Goal: Information Seeking & Learning: Check status

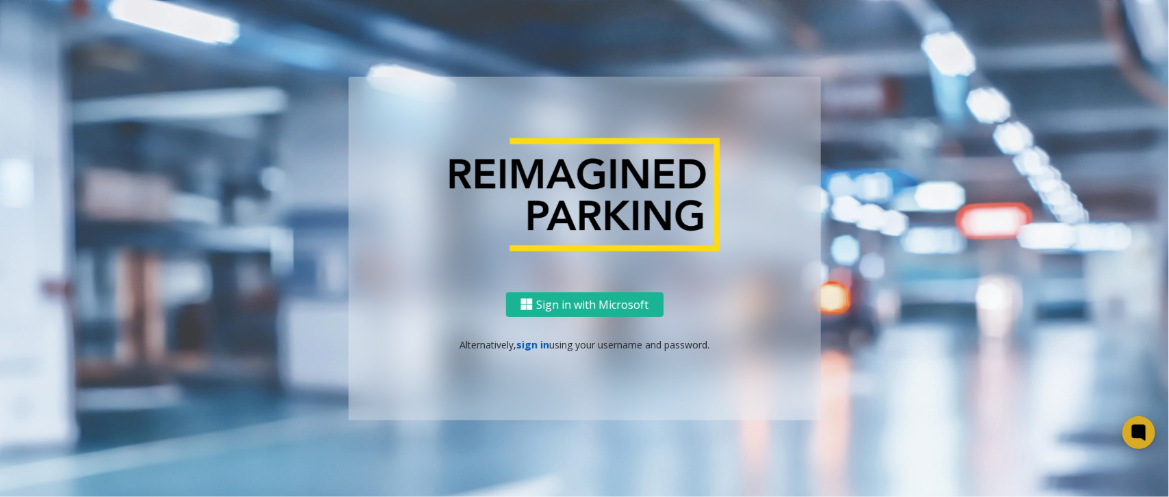
click at [529, 349] on link "sign in" at bounding box center [532, 344] width 33 height 13
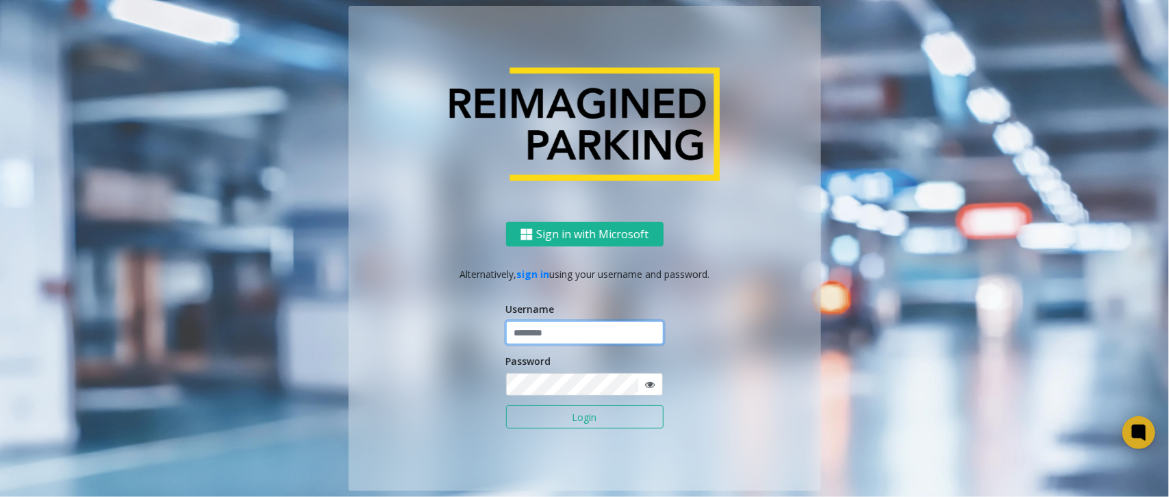
click at [549, 340] on input "text" at bounding box center [584, 332] width 157 height 23
paste input "**********"
type input "**********"
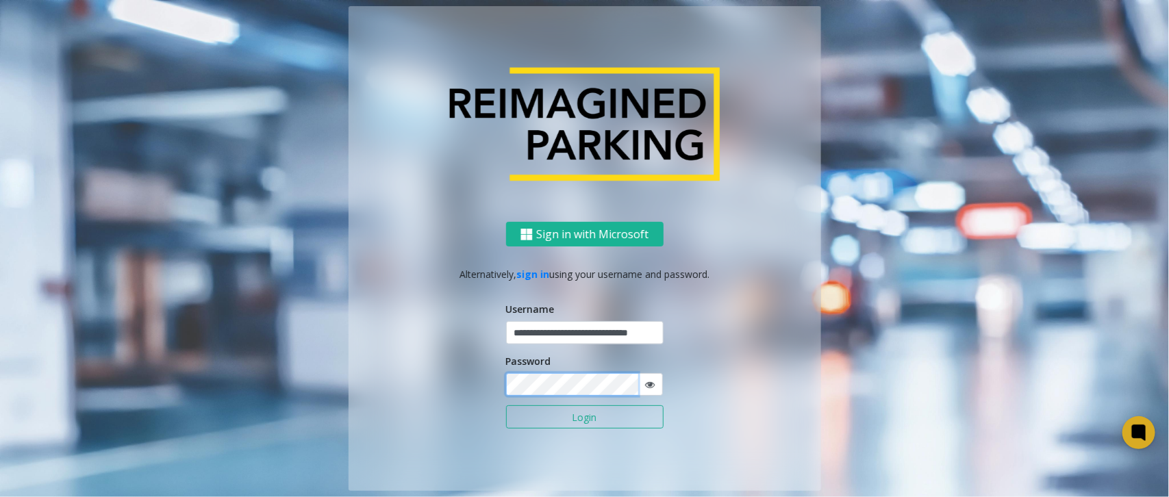
click at [506, 405] on button "Login" at bounding box center [584, 416] width 157 height 23
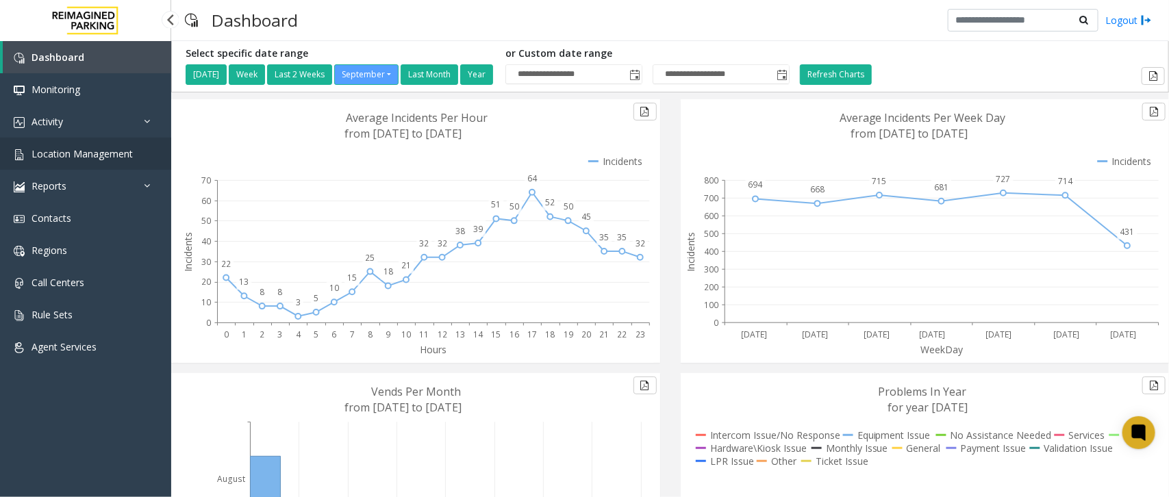
scroll to position [144, 0]
click at [82, 147] on span "Location Management" at bounding box center [81, 153] width 101 height 13
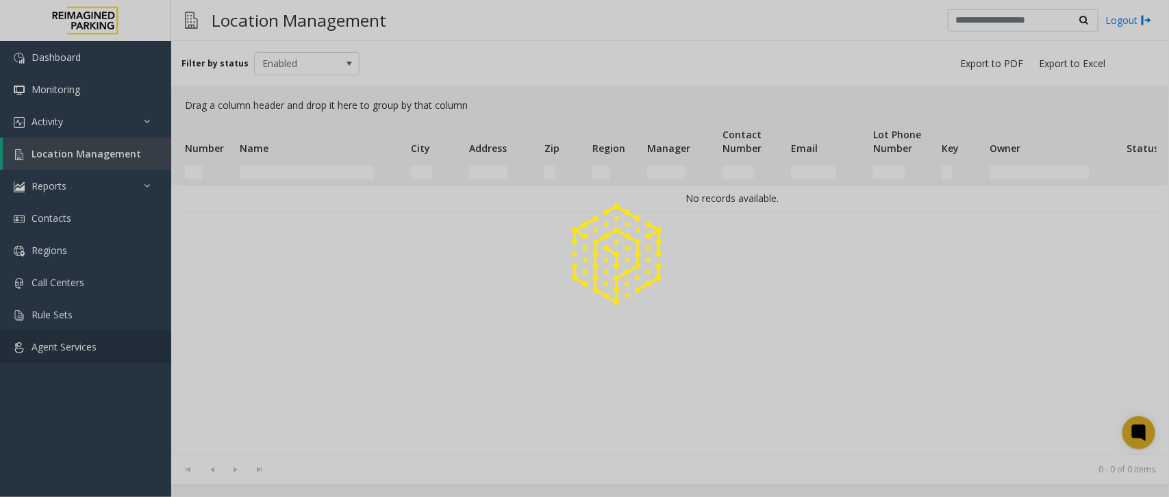
scroll to position [144, 0]
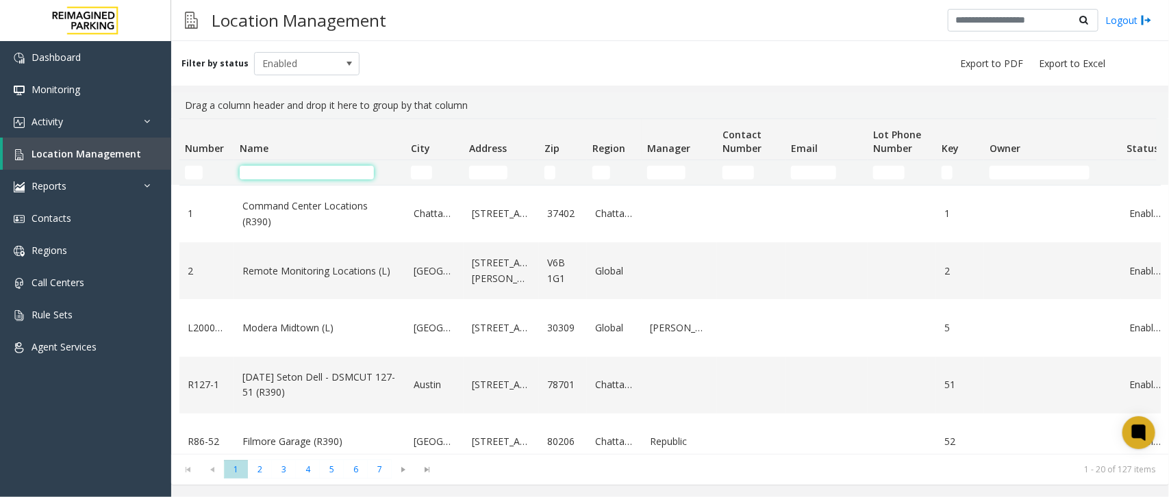
click at [255, 176] on input "Name Filter" at bounding box center [307, 173] width 134 height 14
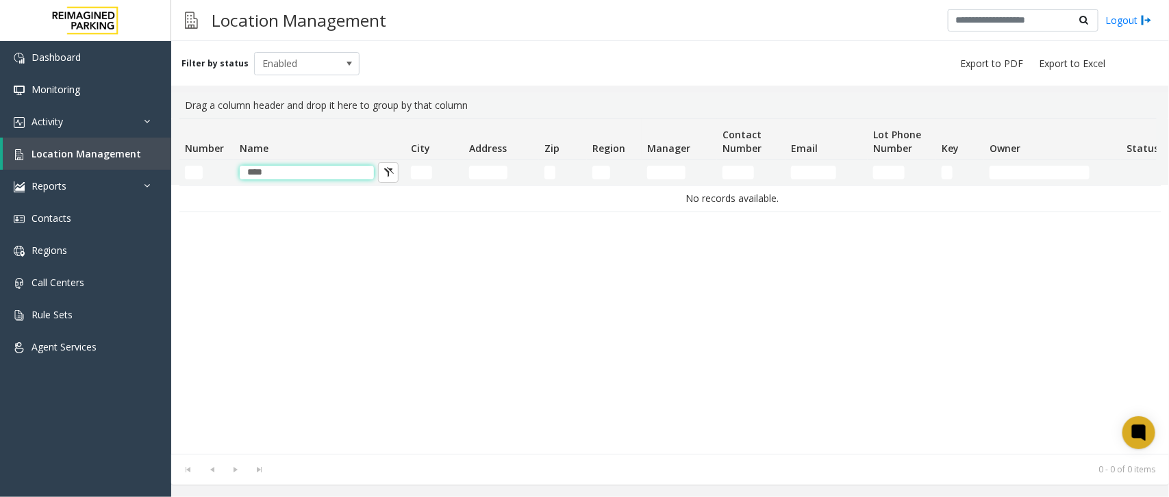
type input "****"
click at [490, 169] on input "Address Filter" at bounding box center [488, 173] width 38 height 14
type input "****"
click at [305, 171] on input "****" at bounding box center [307, 173] width 134 height 14
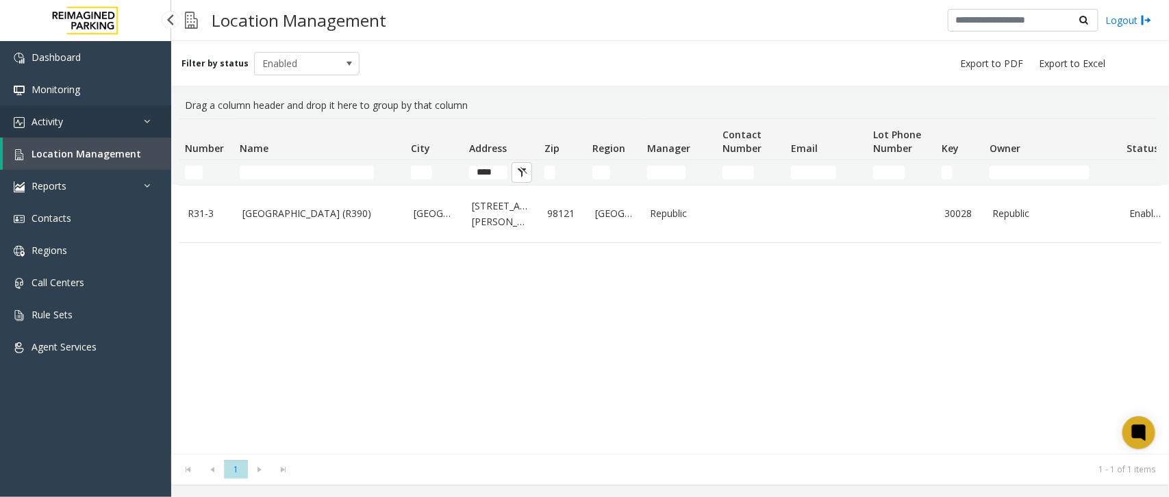
scroll to position [0, 137]
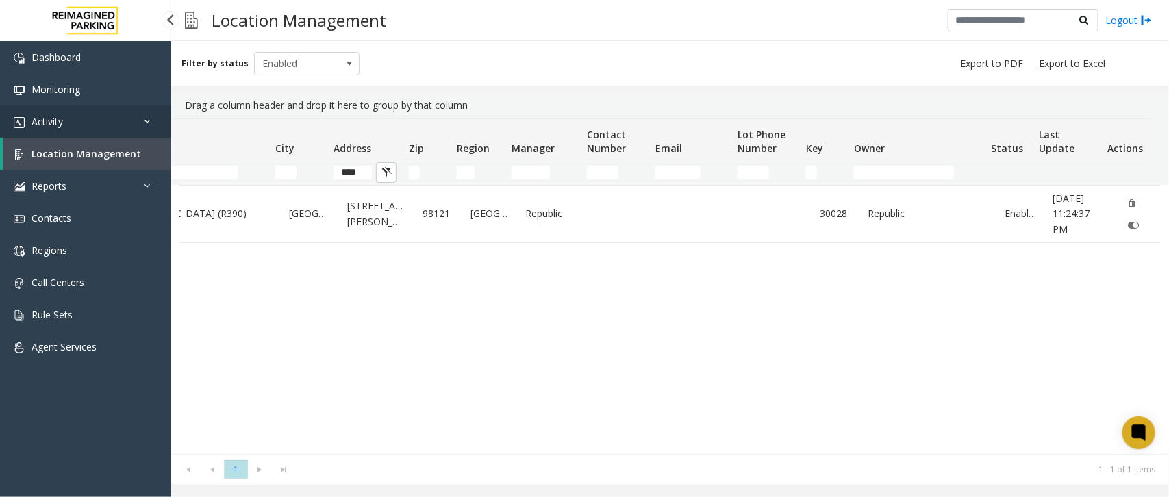
click at [90, 128] on link "Activity" at bounding box center [85, 121] width 171 height 32
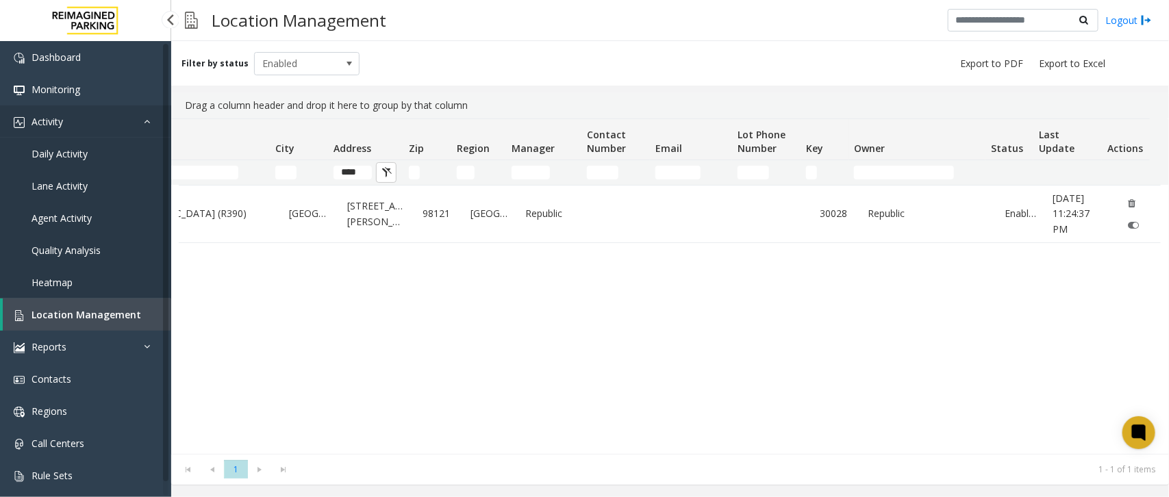
scroll to position [0, 0]
click at [66, 219] on span "Agent Activity" at bounding box center [61, 218] width 60 height 13
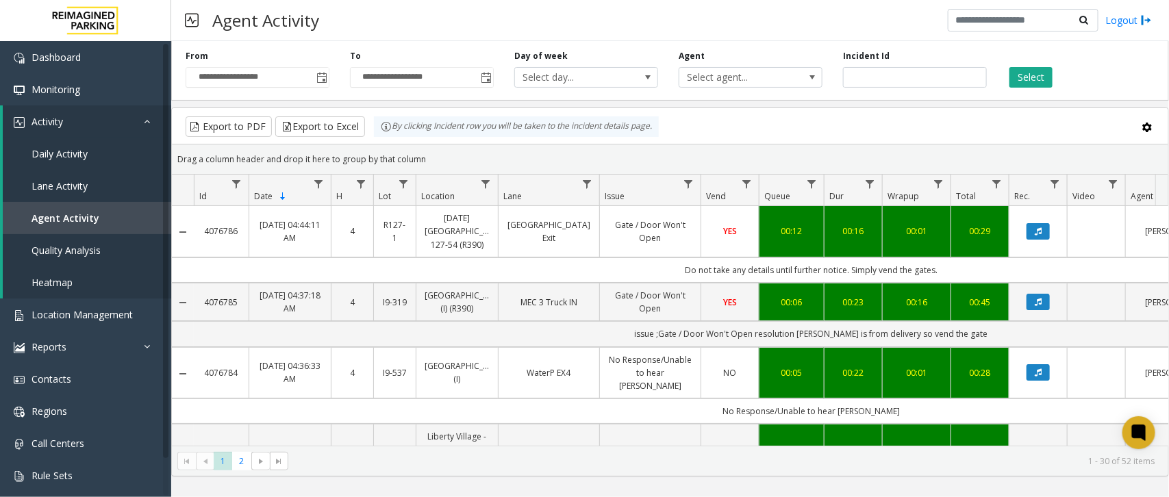
click at [743, 129] on div "Export to PDF Export to Excel By clicking Incident row you will be taken to the…" at bounding box center [669, 126] width 973 height 21
click at [1046, 233] on button "Data table" at bounding box center [1037, 231] width 23 height 16
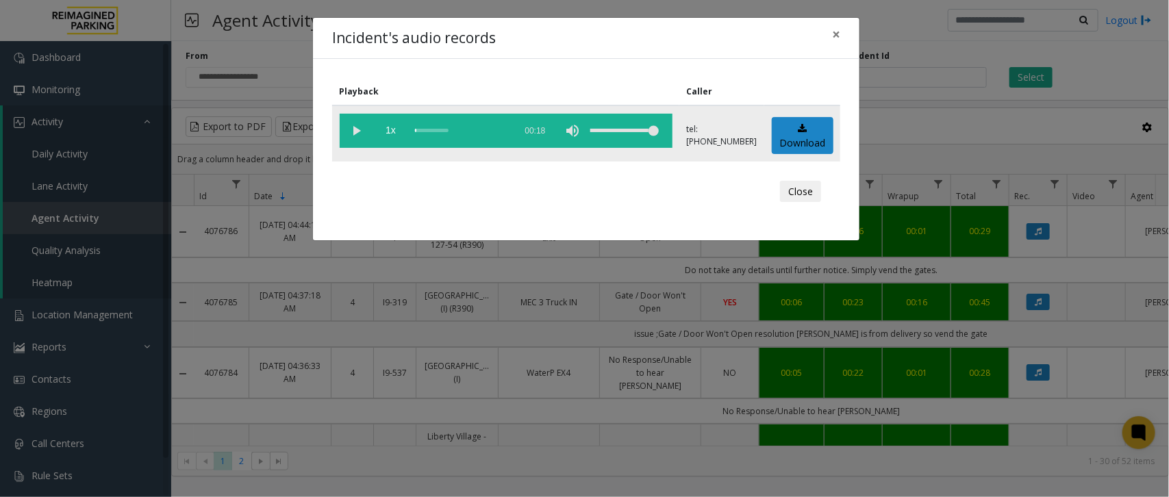
click at [355, 129] on vg-play-pause at bounding box center [357, 131] width 34 height 34
click at [833, 38] on span "×" at bounding box center [836, 34] width 8 height 19
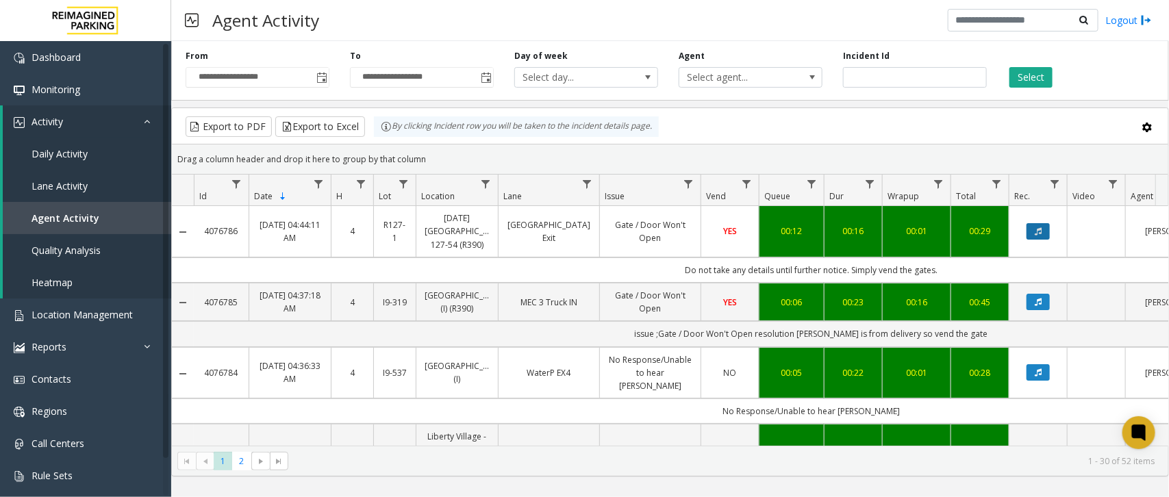
click at [1043, 228] on button "Data table" at bounding box center [1037, 231] width 23 height 16
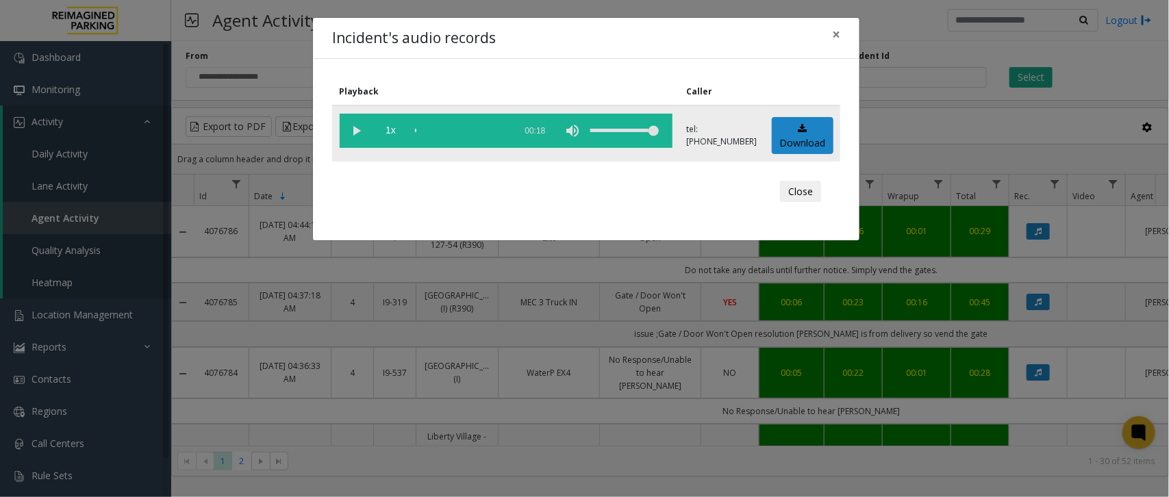
click at [358, 136] on vg-play-pause at bounding box center [357, 131] width 34 height 34
click at [775, 286] on div "Incident's audio records × Playback Caller 1x 00:18 tel:+16548739009 Download C…" at bounding box center [584, 248] width 1169 height 497
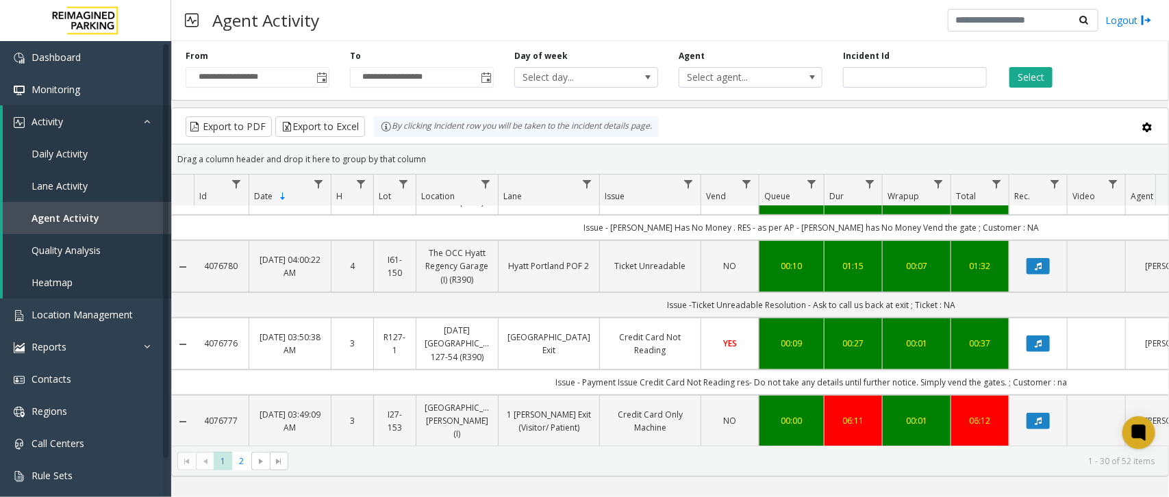
scroll to position [428, 0]
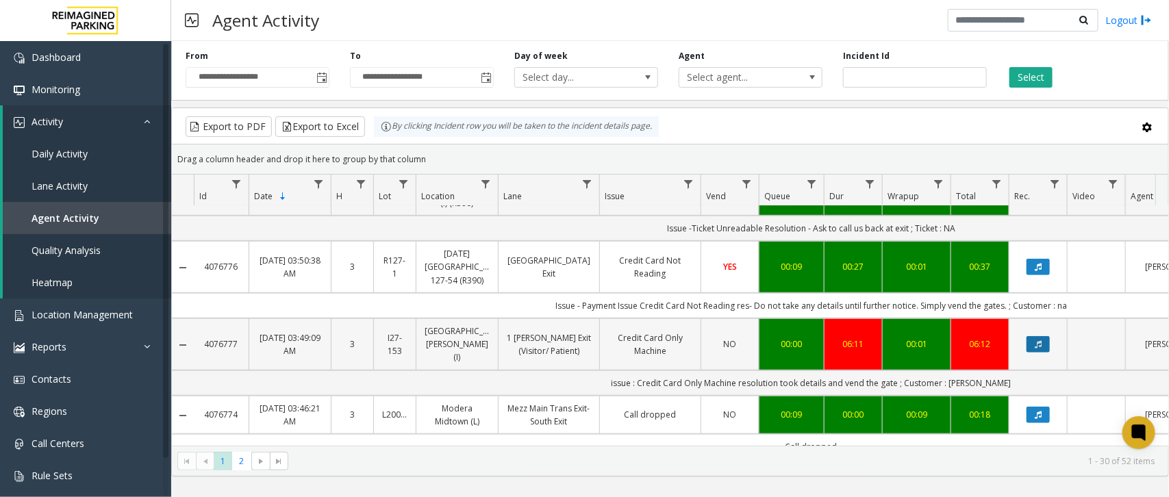
click at [1036, 340] on icon "Data table" at bounding box center [1038, 344] width 7 height 8
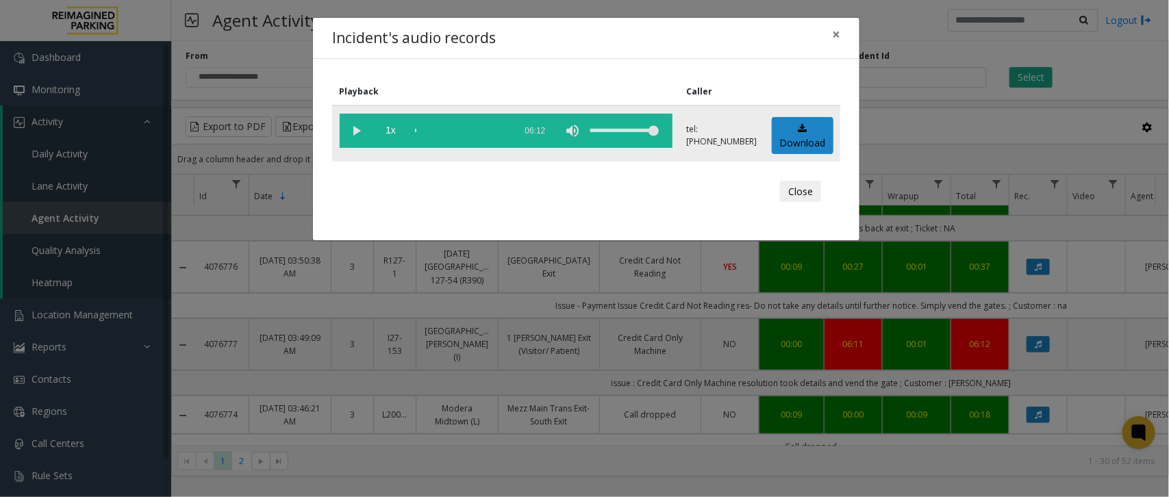
click at [355, 125] on vg-play-pause at bounding box center [357, 131] width 34 height 34
click at [685, 181] on div "Close" at bounding box center [586, 191] width 489 height 41
click at [351, 130] on vg-play-pause at bounding box center [357, 131] width 34 height 34
click at [357, 129] on vg-play-pause at bounding box center [357, 131] width 34 height 34
click at [645, 300] on div "Incident's audio records × Playback Caller 1x 06:12 tel:+14159019002 Download C…" at bounding box center [584, 248] width 1169 height 497
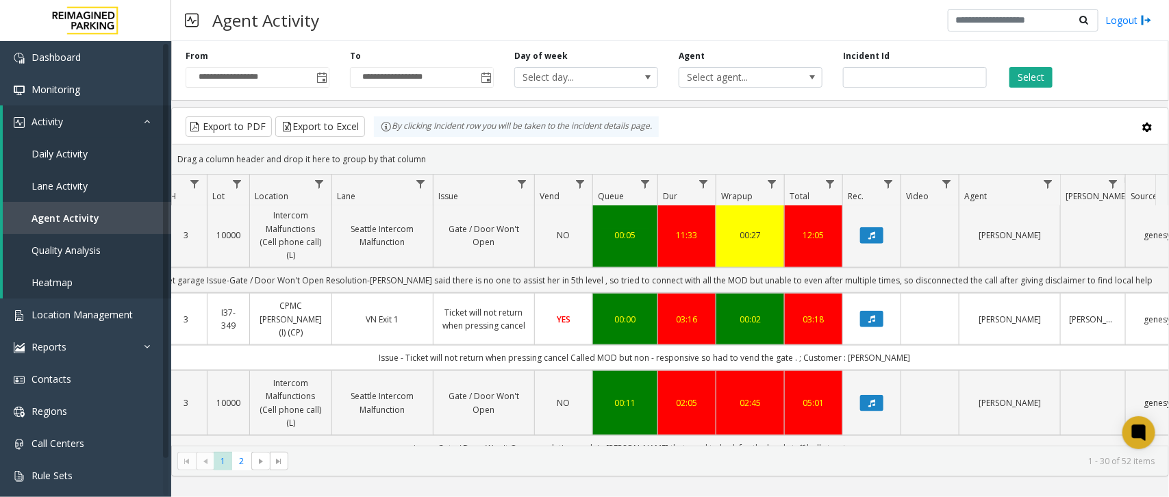
scroll to position [770, 166]
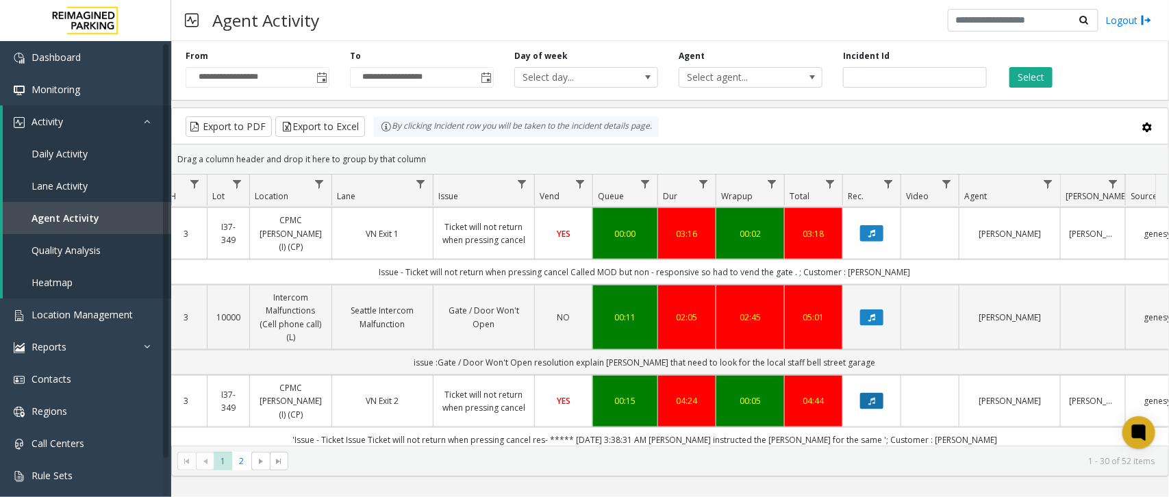
click at [868, 397] on icon "Data table" at bounding box center [871, 401] width 7 height 8
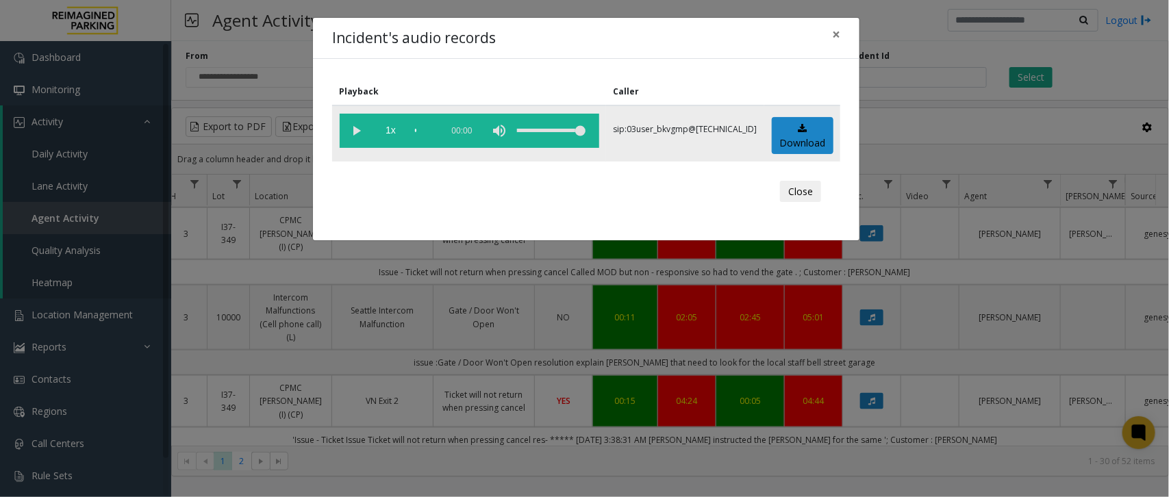
click at [351, 131] on vg-play-pause at bounding box center [357, 131] width 34 height 34
click at [837, 41] on span "×" at bounding box center [836, 34] width 8 height 19
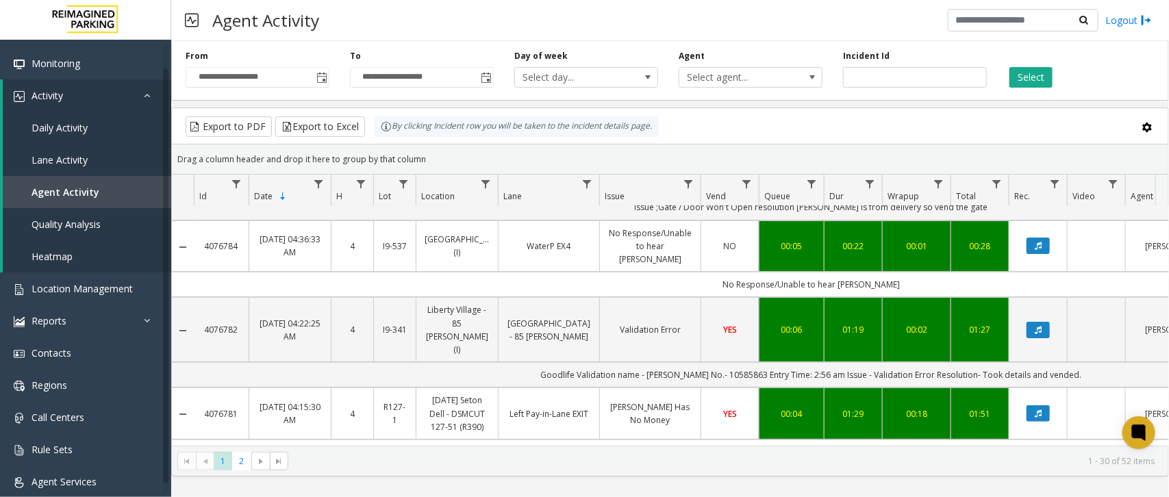
scroll to position [0, 0]
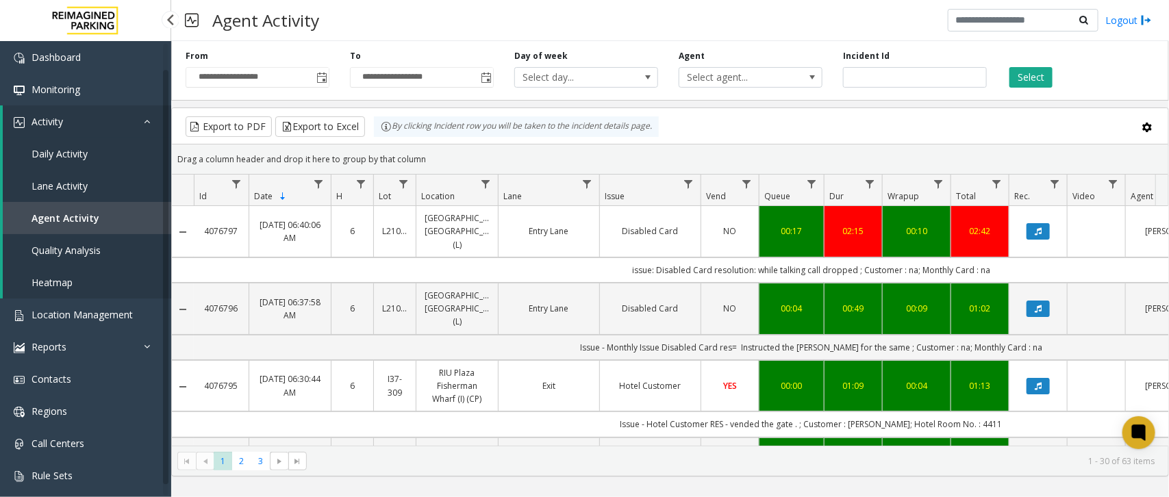
scroll to position [127, 0]
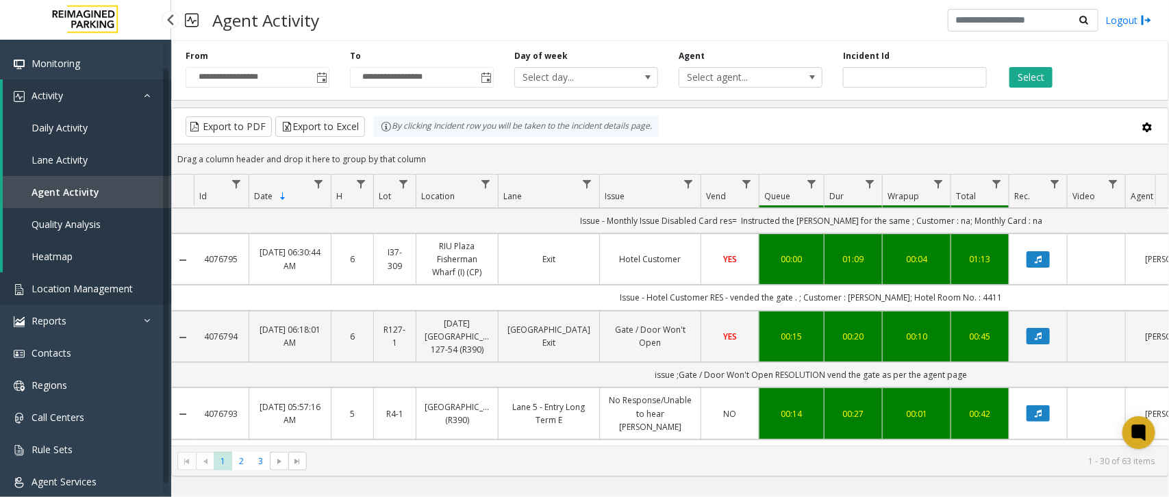
click at [68, 282] on span "Location Management" at bounding box center [81, 288] width 101 height 13
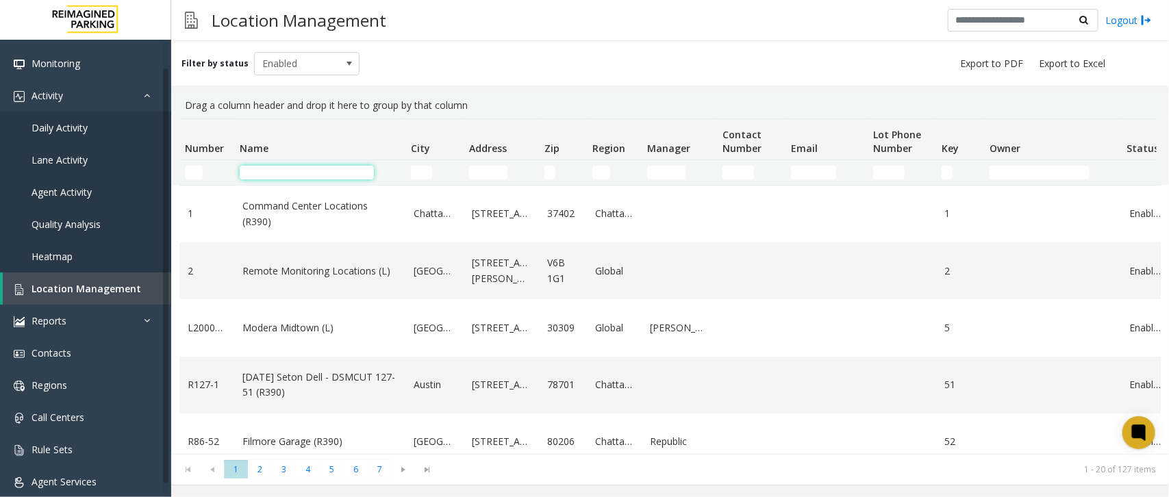
click at [293, 166] on input "Name Filter" at bounding box center [307, 173] width 134 height 14
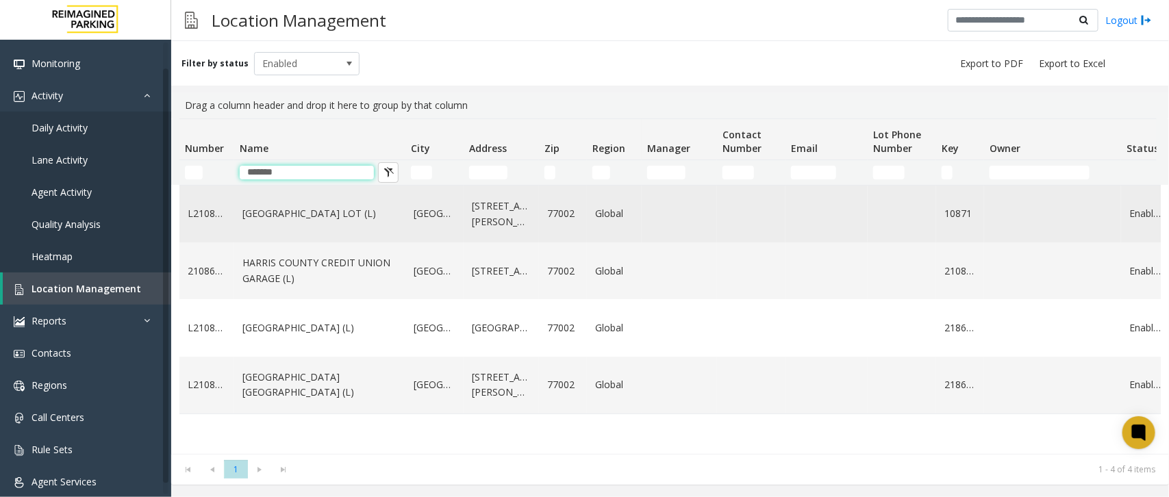
type input "******"
click at [316, 221] on link "HARRIS COUNTY BAKER STREET LOT (L)" at bounding box center [319, 213] width 155 height 15
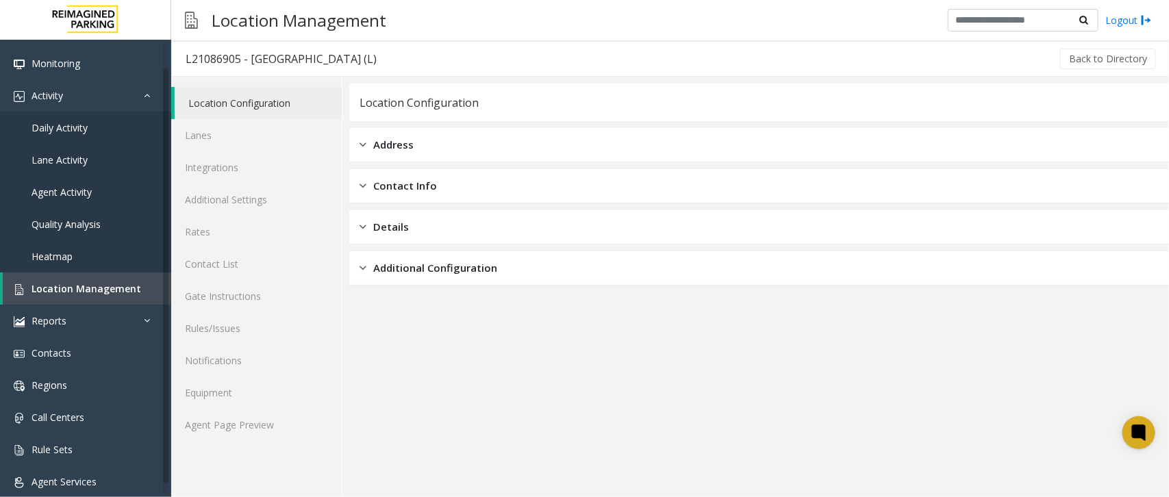
click at [412, 272] on span "Additional Configuration" at bounding box center [435, 268] width 124 height 16
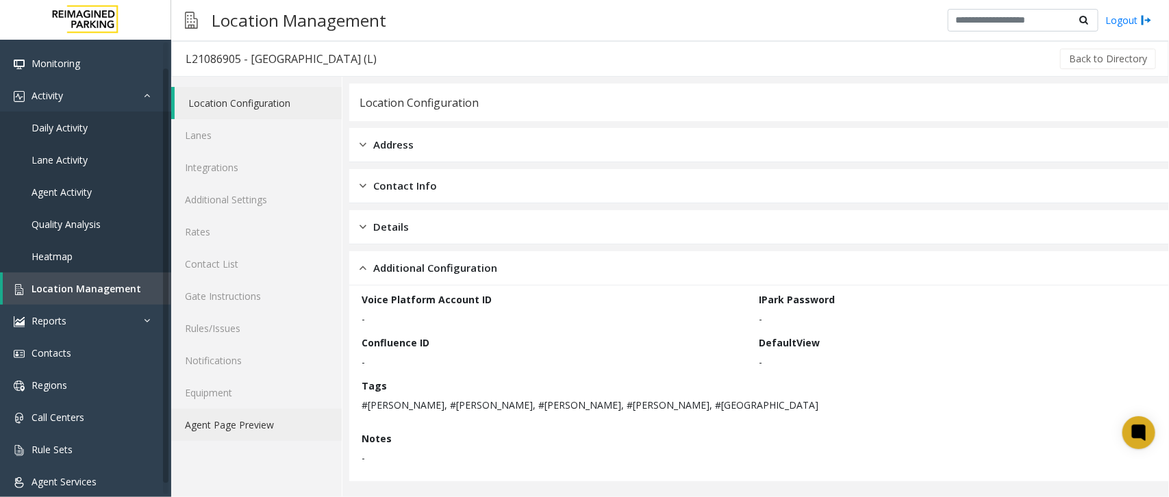
click at [247, 431] on link "Agent Page Preview" at bounding box center [256, 425] width 170 height 32
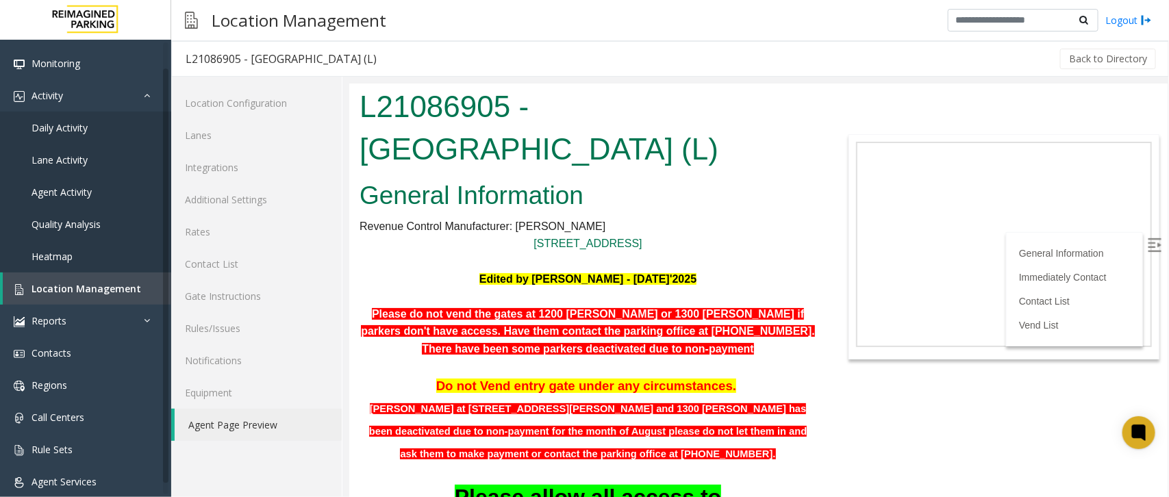
click at [743, 180] on h2 "General Information" at bounding box center [587, 195] width 457 height 36
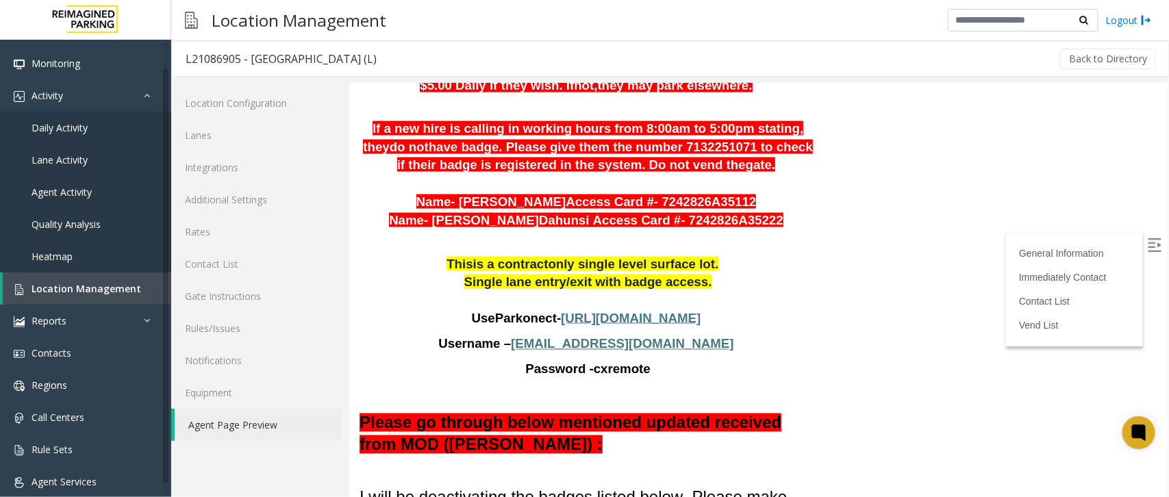
scroll to position [941, 0]
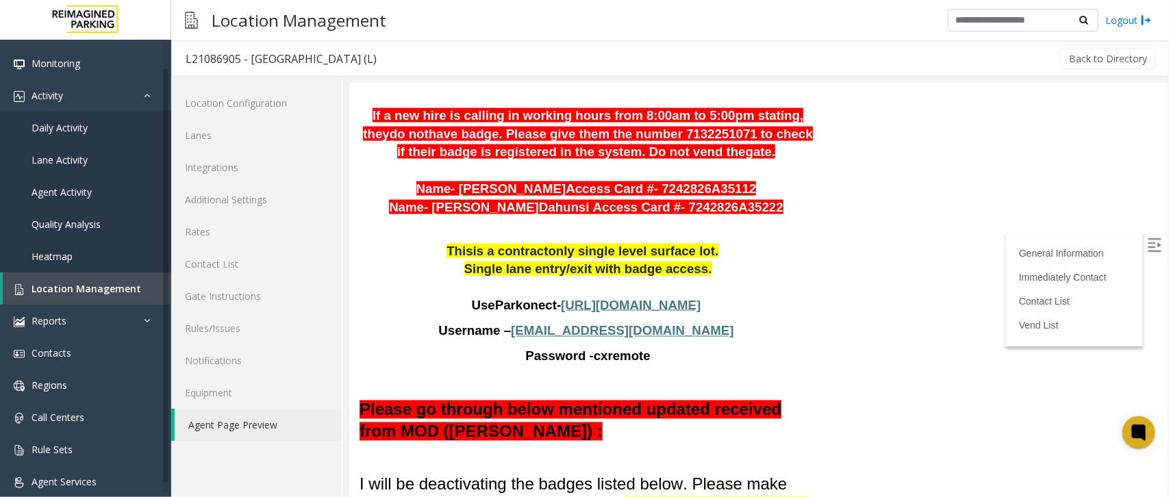
click at [647, 297] on span "[URL][DOMAIN_NAME]" at bounding box center [630, 304] width 140 height 14
click at [696, 322] on p "Username – cx@harriscounty.com" at bounding box center [587, 331] width 457 height 18
drag, startPoint x: 555, startPoint y: 255, endPoint x: 672, endPoint y: 261, distance: 117.2
click at [672, 322] on p "Username – cx@harriscounty.com" at bounding box center [587, 331] width 457 height 18
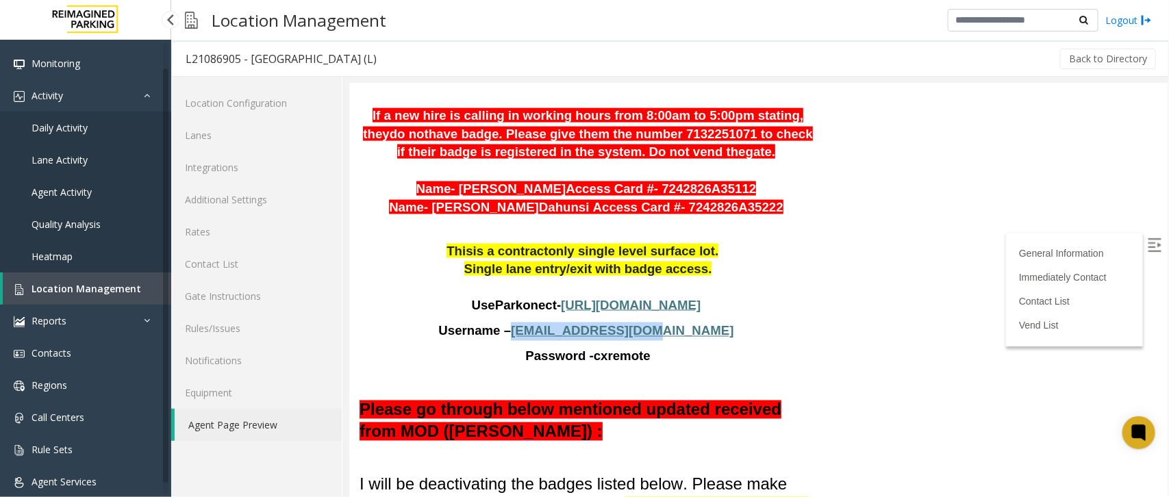
copy p "[EMAIL_ADDRESS][DOMAIN_NAME]"
drag, startPoint x: 644, startPoint y: 288, endPoint x: 589, endPoint y: 282, distance: 55.1
click at [589, 347] on p "Password - cxremote" at bounding box center [587, 356] width 457 height 18
copy span "cxremote"
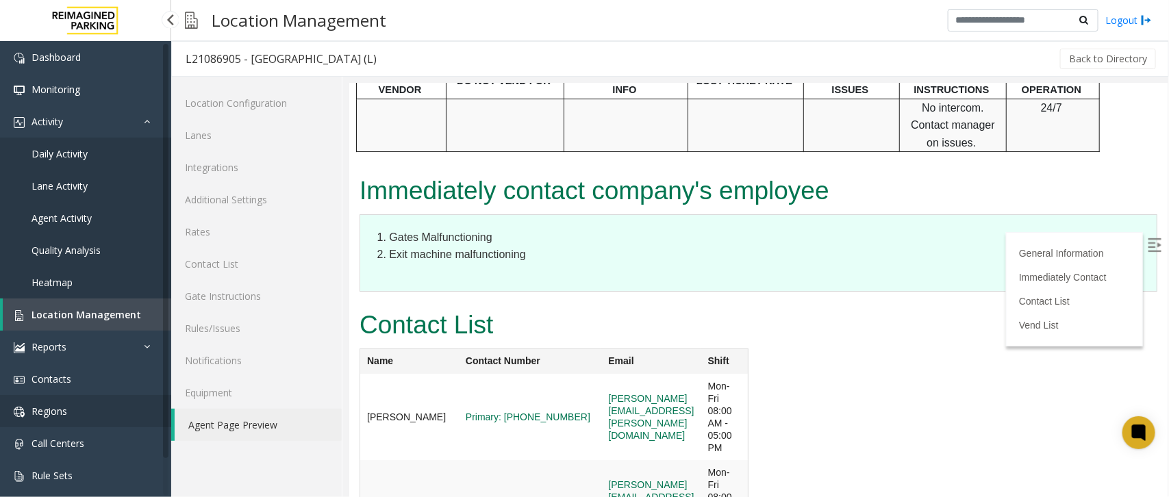
scroll to position [144, 0]
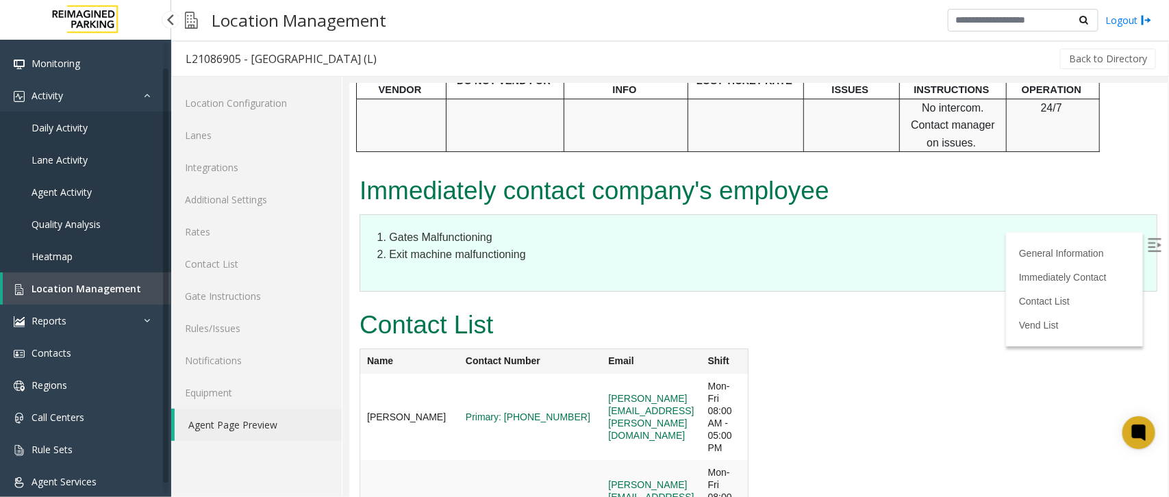
click at [57, 189] on span "Agent Activity" at bounding box center [61, 192] width 60 height 13
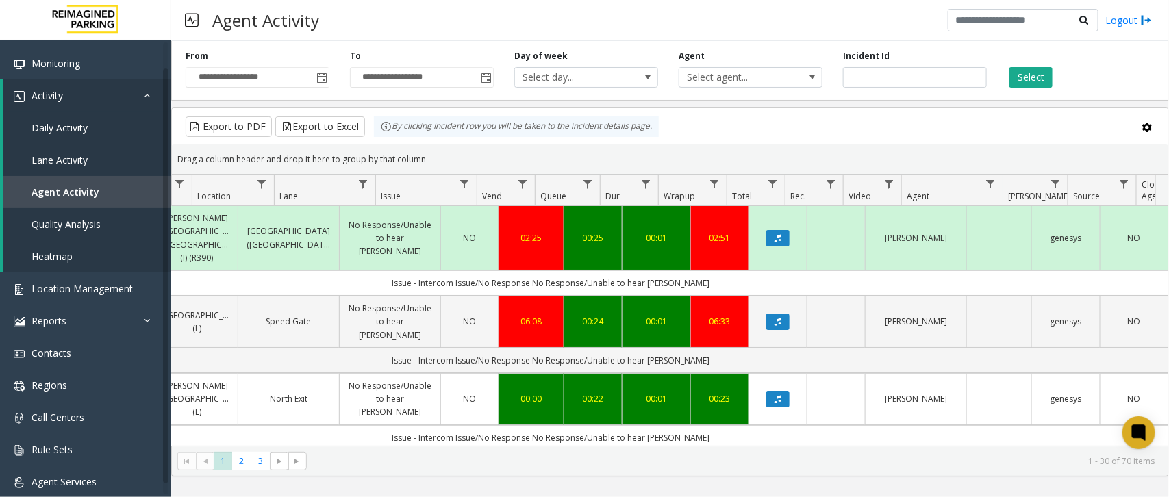
scroll to position [0, 273]
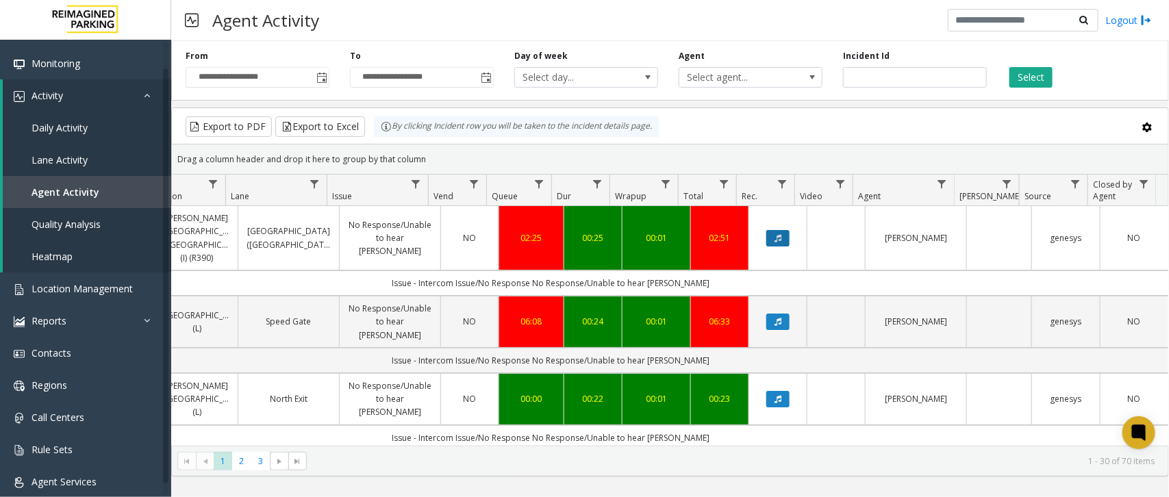
click at [770, 231] on button "Data table" at bounding box center [777, 238] width 23 height 16
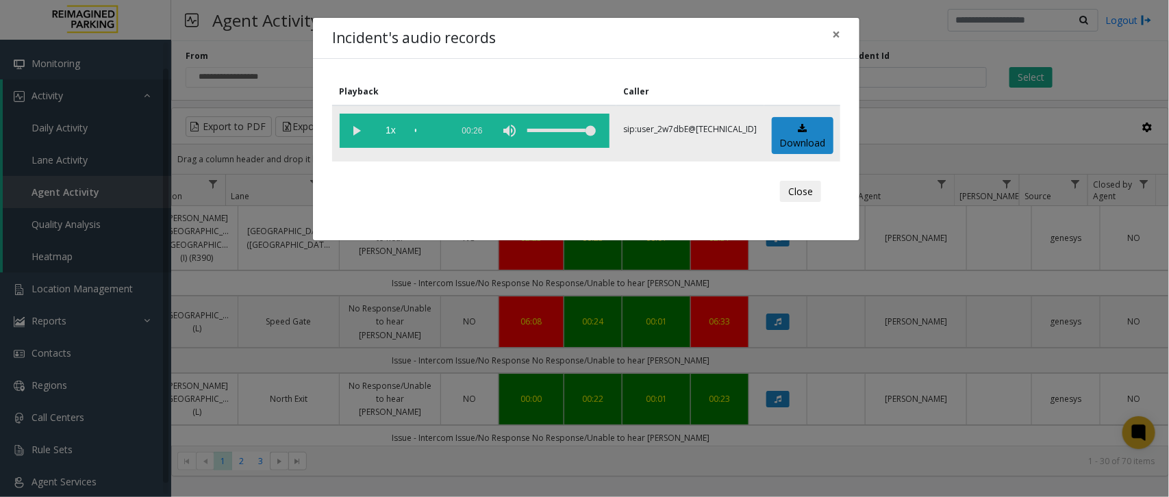
click at [356, 127] on vg-play-pause at bounding box center [357, 131] width 34 height 34
click at [836, 33] on span "×" at bounding box center [836, 34] width 8 height 19
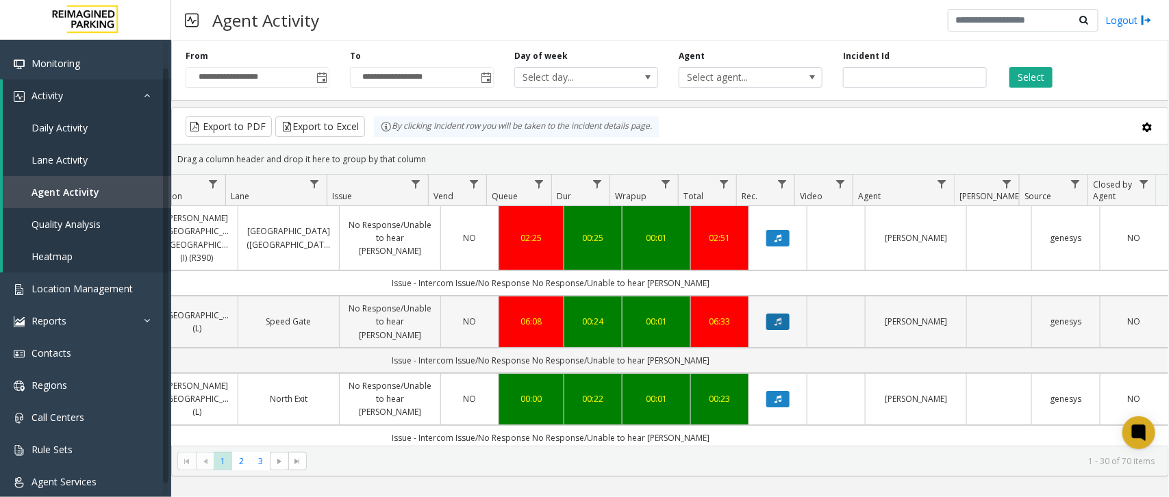
scroll to position [86, 273]
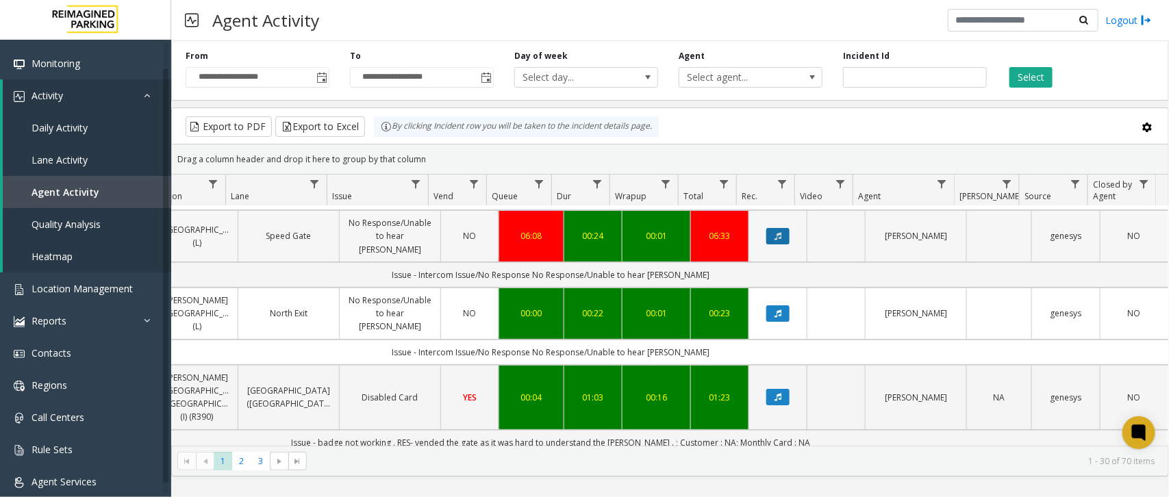
click at [774, 235] on icon "Data table" at bounding box center [777, 236] width 7 height 8
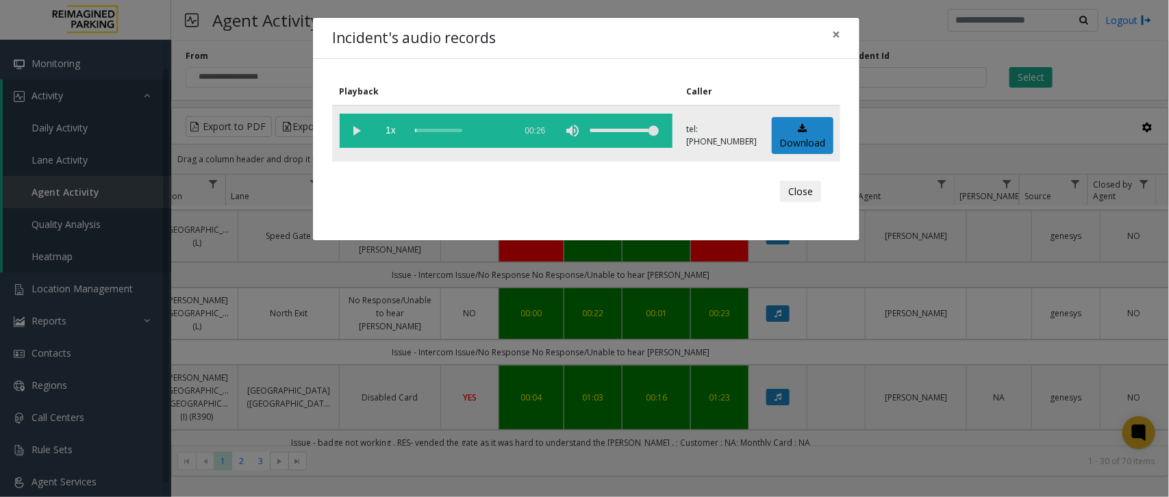
click at [353, 131] on vg-play-pause at bounding box center [357, 131] width 34 height 34
click at [837, 35] on span "×" at bounding box center [836, 34] width 8 height 19
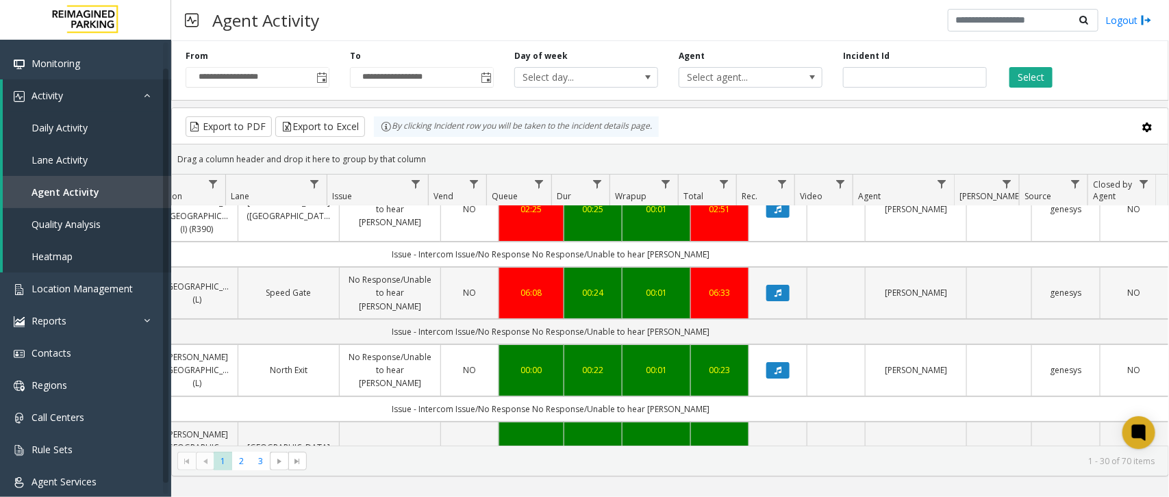
scroll to position [0, 273]
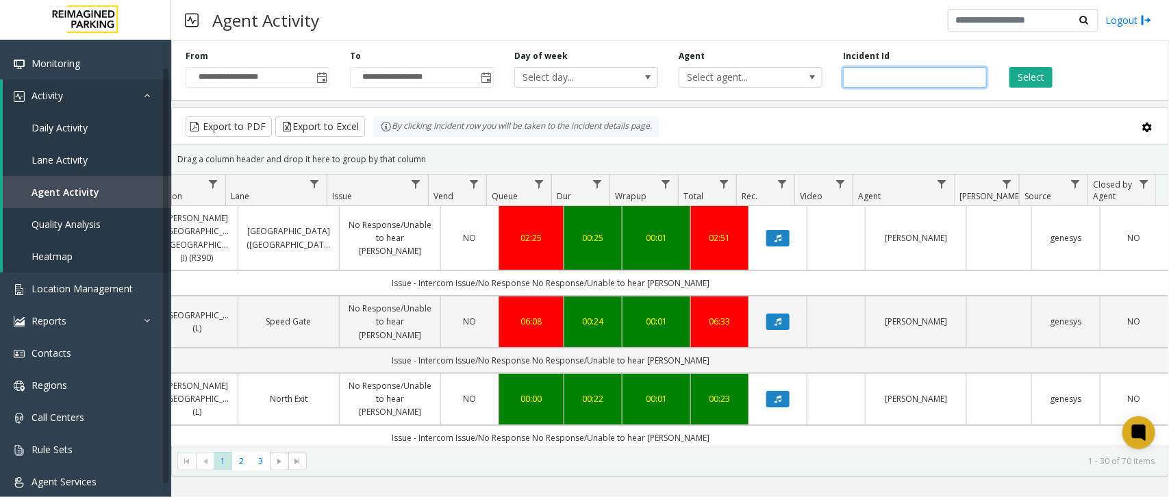
click at [865, 71] on input "number" at bounding box center [915, 77] width 144 height 21
click at [812, 75] on span at bounding box center [812, 77] width 11 height 11
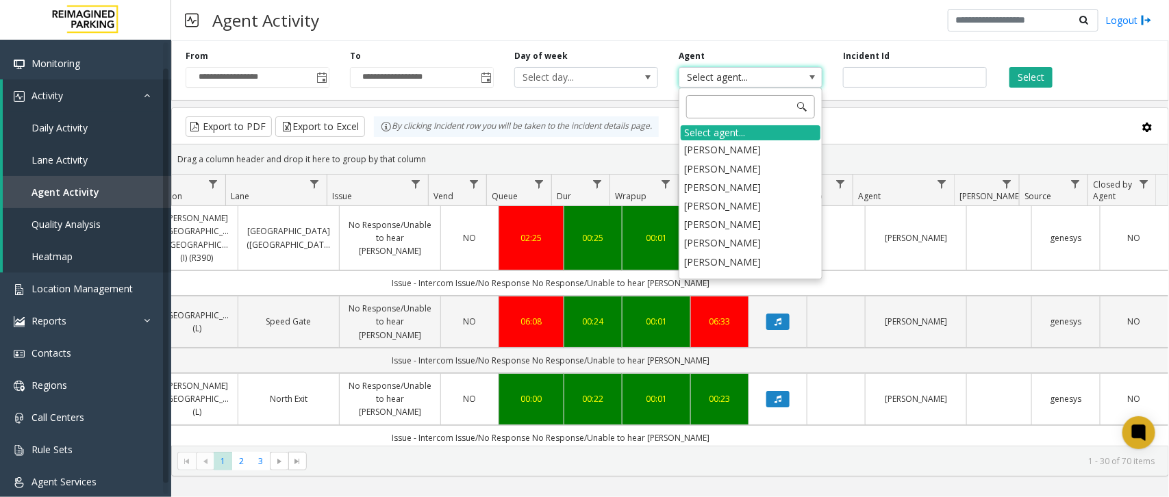
click at [743, 105] on input at bounding box center [750, 106] width 129 height 23
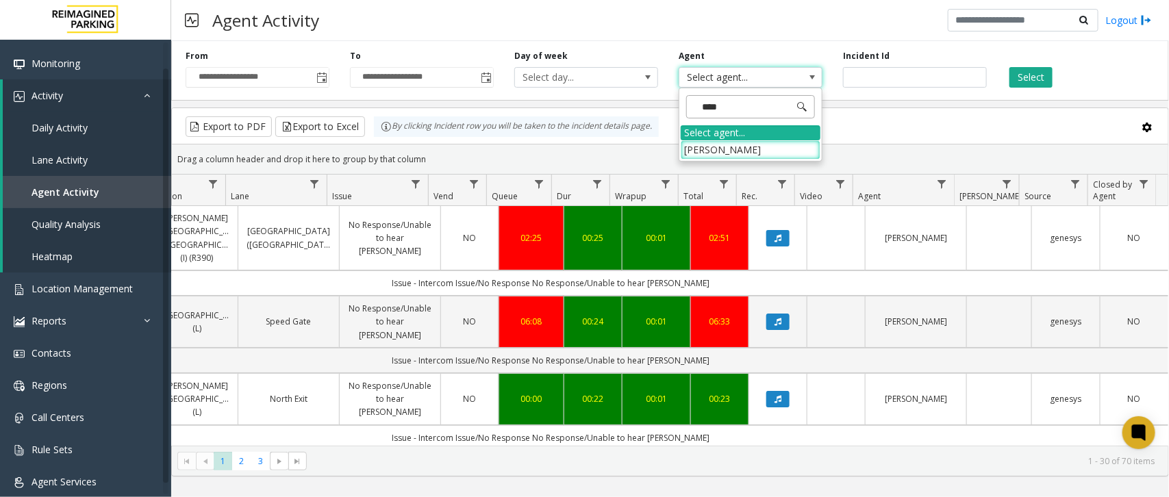
type input "*****"
click at [736, 142] on li "[PERSON_NAME]" at bounding box center [751, 149] width 140 height 18
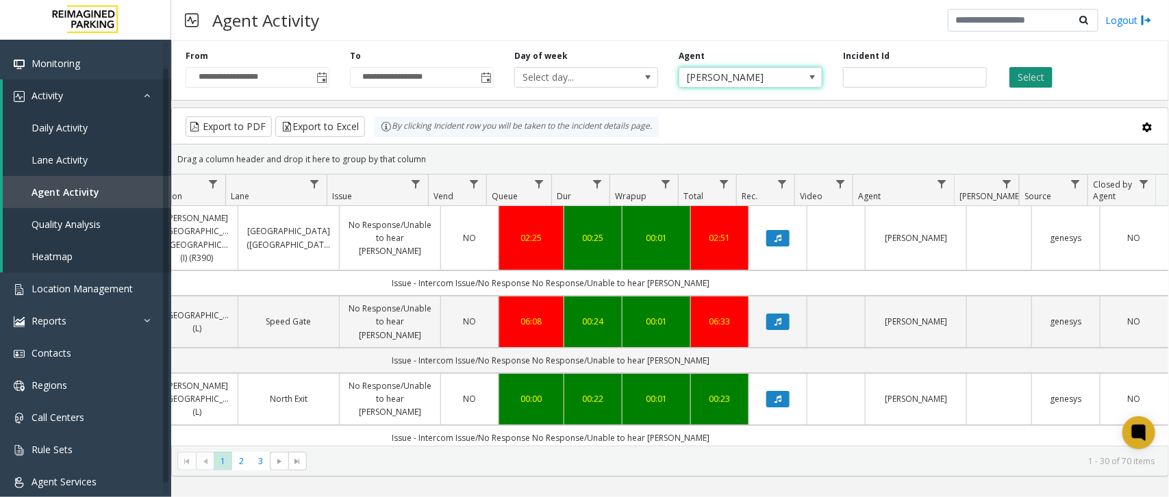
click at [1043, 73] on button "Select" at bounding box center [1030, 77] width 43 height 21
click at [1032, 76] on button "Select" at bounding box center [1030, 77] width 43 height 21
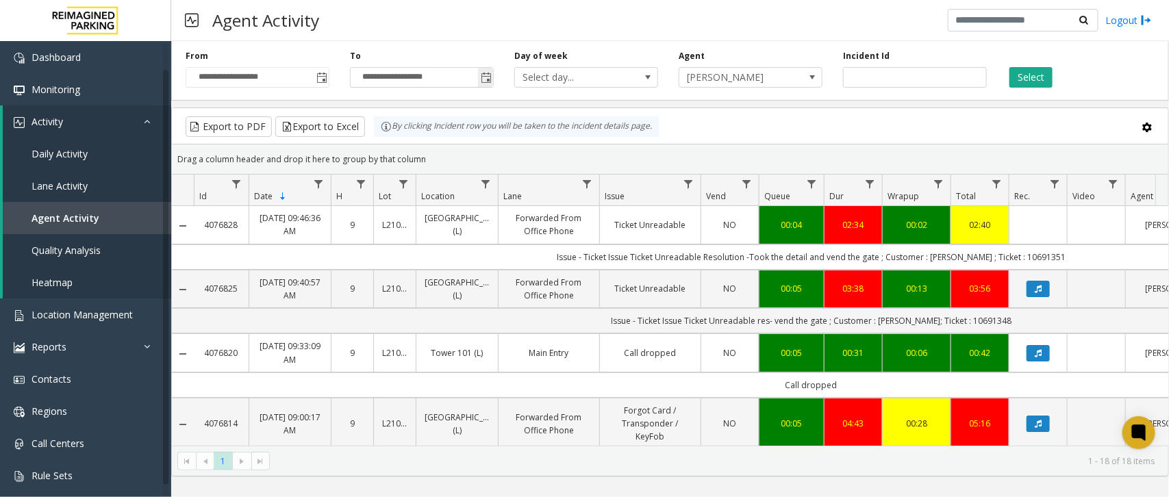
scroll to position [144, 0]
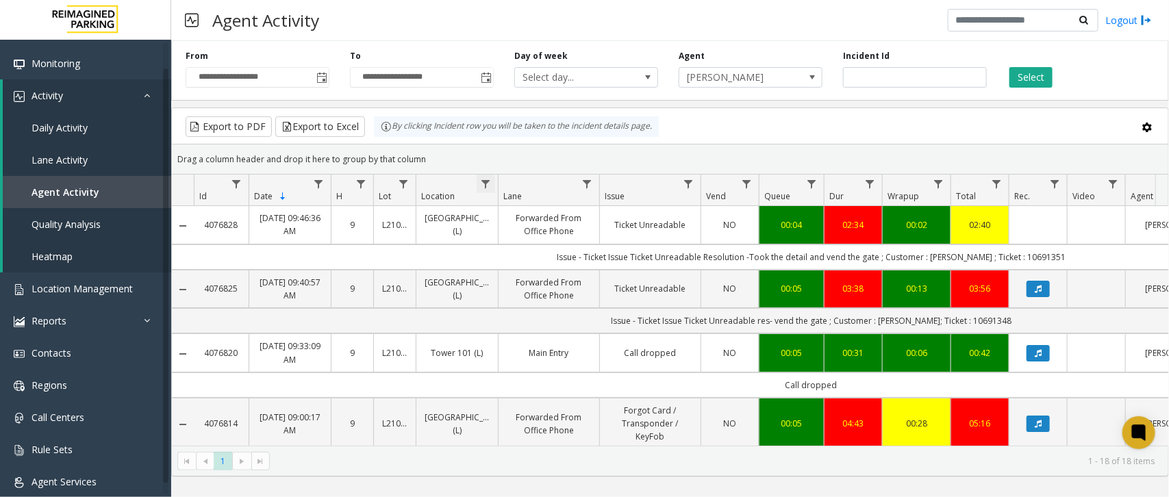
click at [483, 185] on span "Data table" at bounding box center [485, 184] width 11 height 11
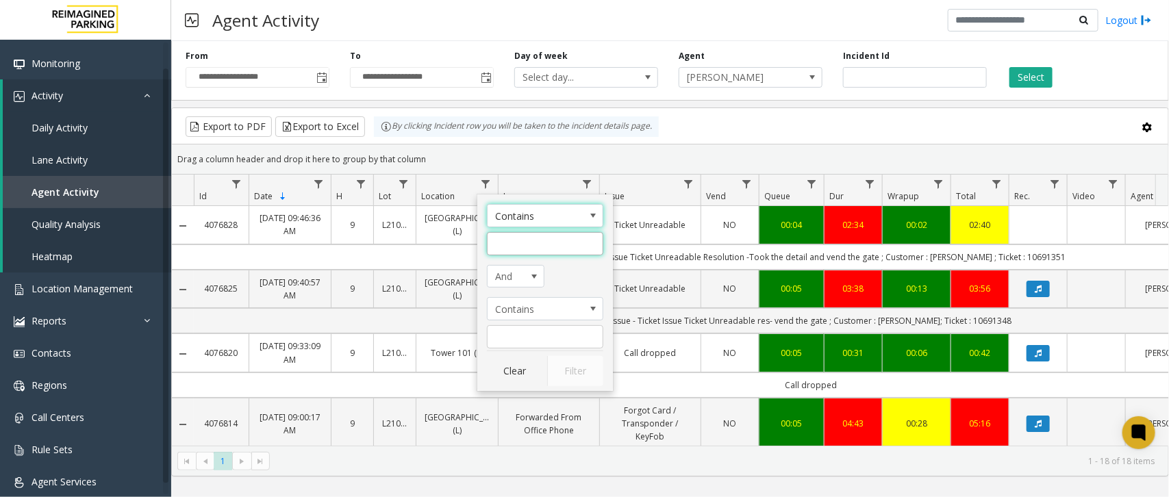
click at [539, 242] on input "Location Filter" at bounding box center [545, 243] width 116 height 23
type input "*****"
click button "Filter" at bounding box center [575, 371] width 56 height 30
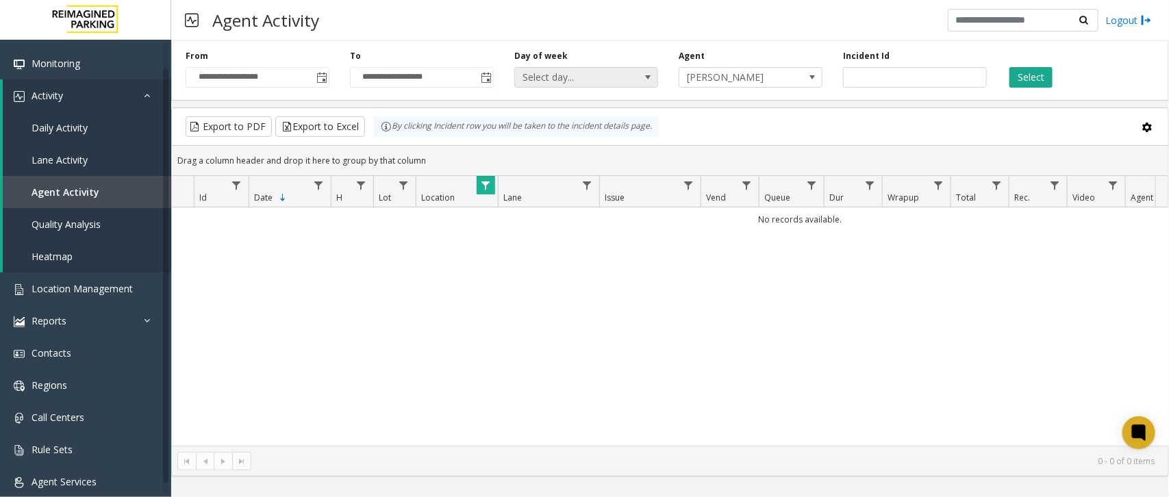
click at [593, 79] on span "Select day..." at bounding box center [572, 77] width 114 height 19
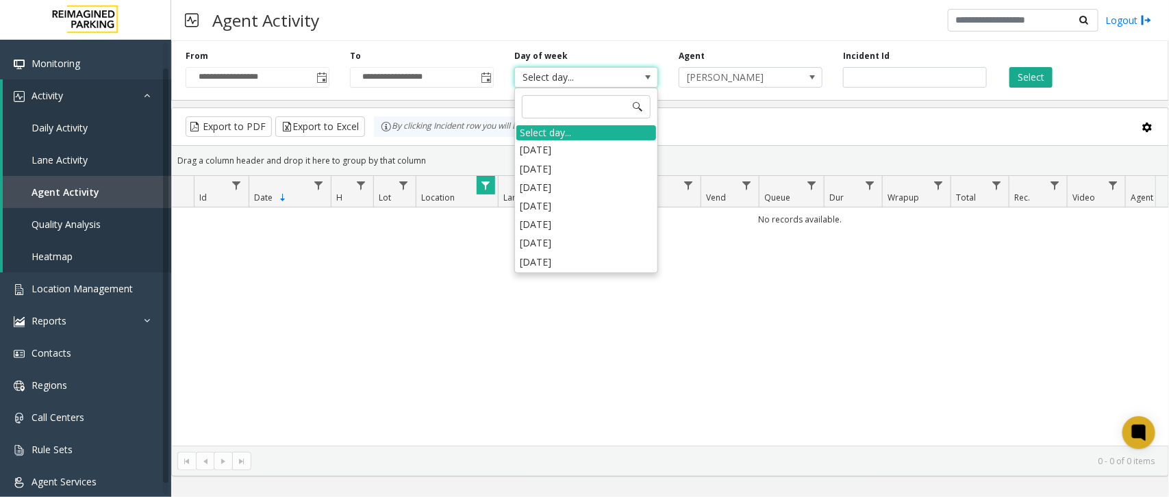
click at [399, 123] on div "By clicking Incident row you will be taken to the incident details page." at bounding box center [516, 126] width 285 height 21
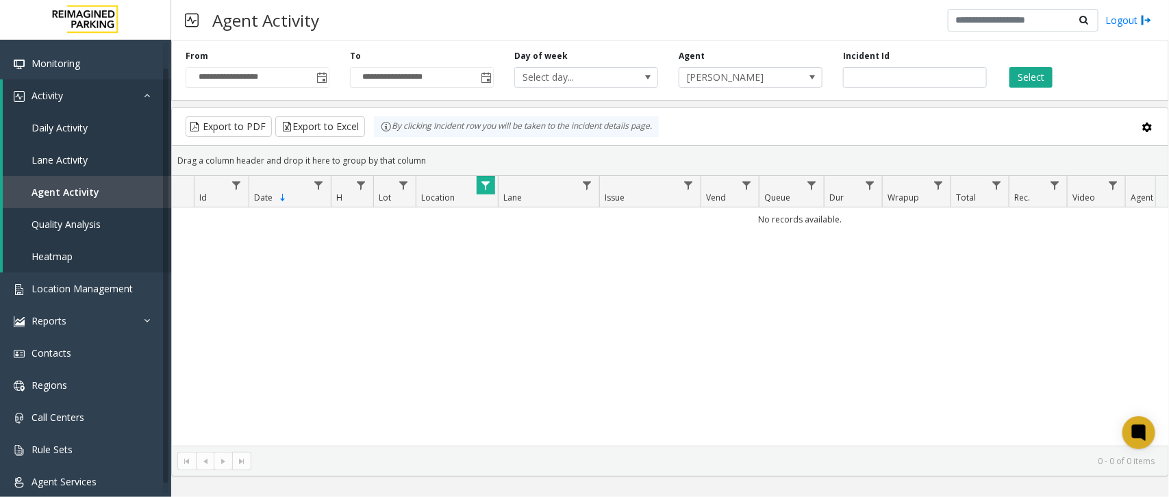
click at [487, 186] on span "Data table" at bounding box center [485, 185] width 11 height 11
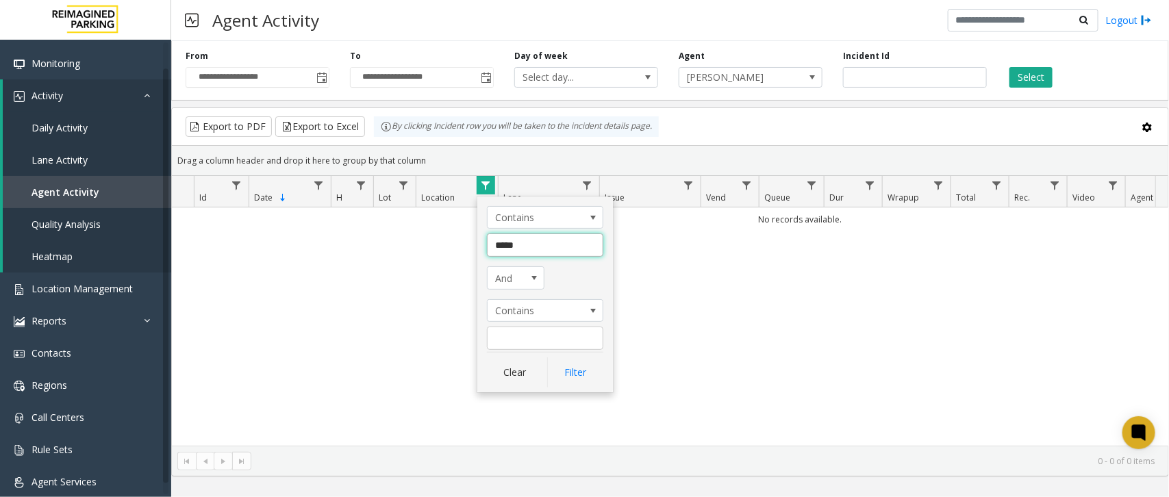
click at [541, 251] on input "*****" at bounding box center [545, 244] width 116 height 23
type input "***"
click button "Filter" at bounding box center [575, 372] width 56 height 30
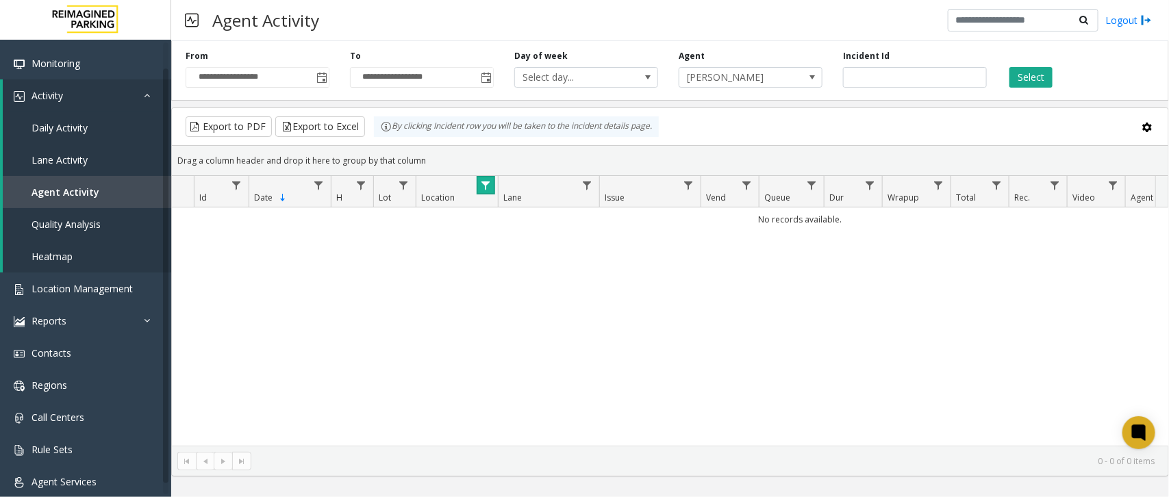
click at [486, 186] on span "Data table" at bounding box center [485, 185] width 11 height 11
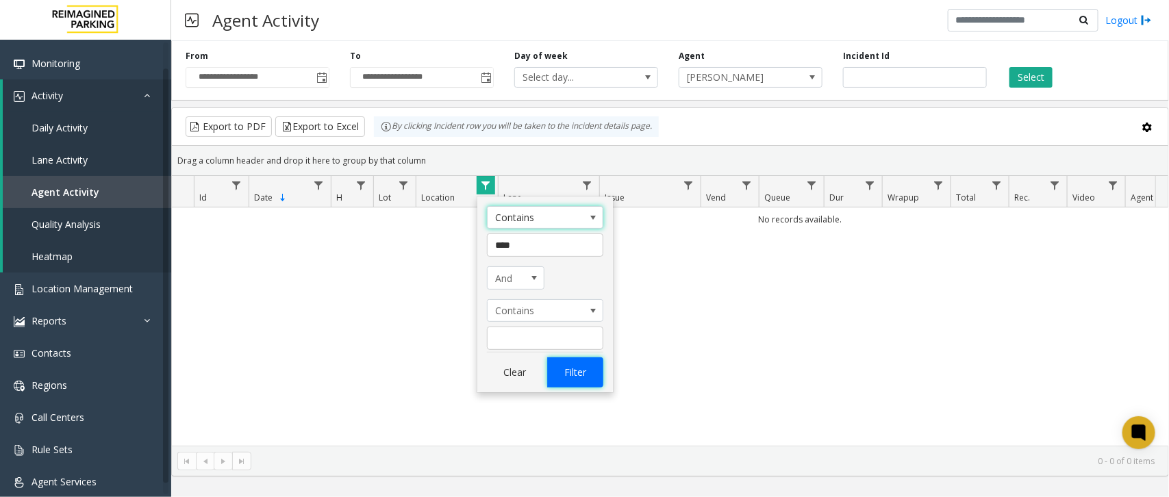
click at [566, 377] on button "Filter" at bounding box center [575, 372] width 56 height 30
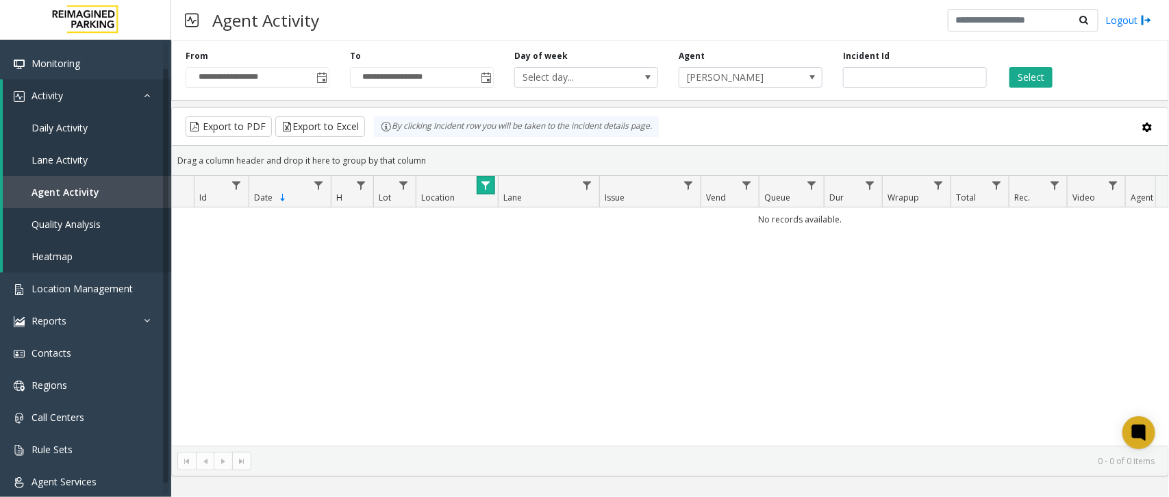
click at [483, 183] on span "Data table" at bounding box center [485, 185] width 11 height 11
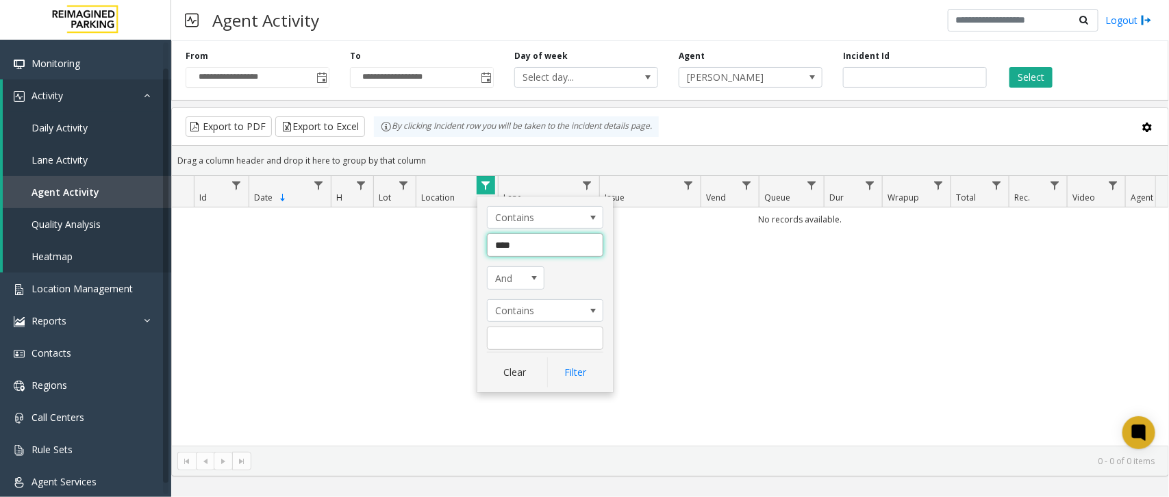
click at [522, 243] on input "***" at bounding box center [545, 244] width 116 height 23
type input "*"
type input "*****"
click at [574, 385] on button "Filter" at bounding box center [575, 372] width 56 height 30
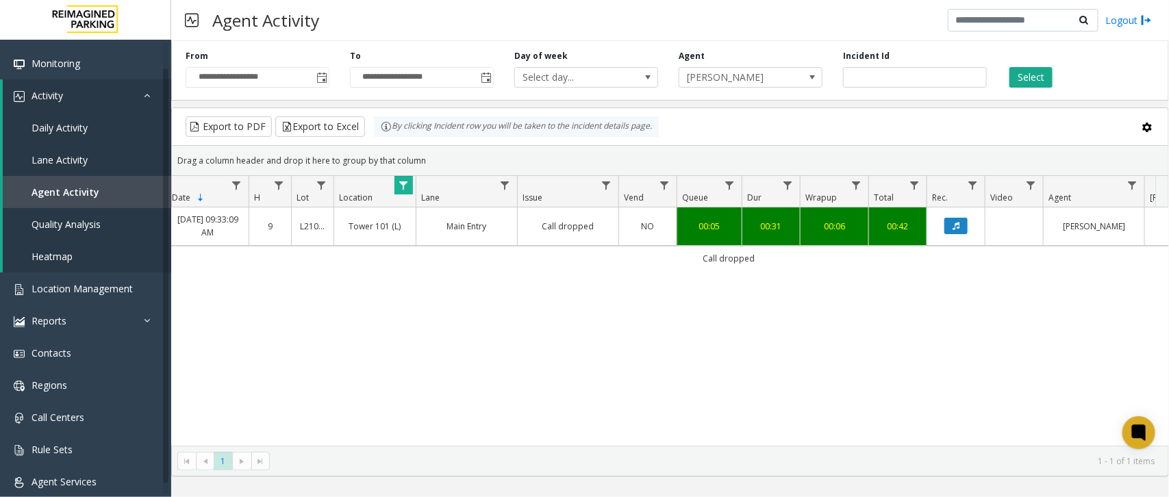
scroll to position [0, 66]
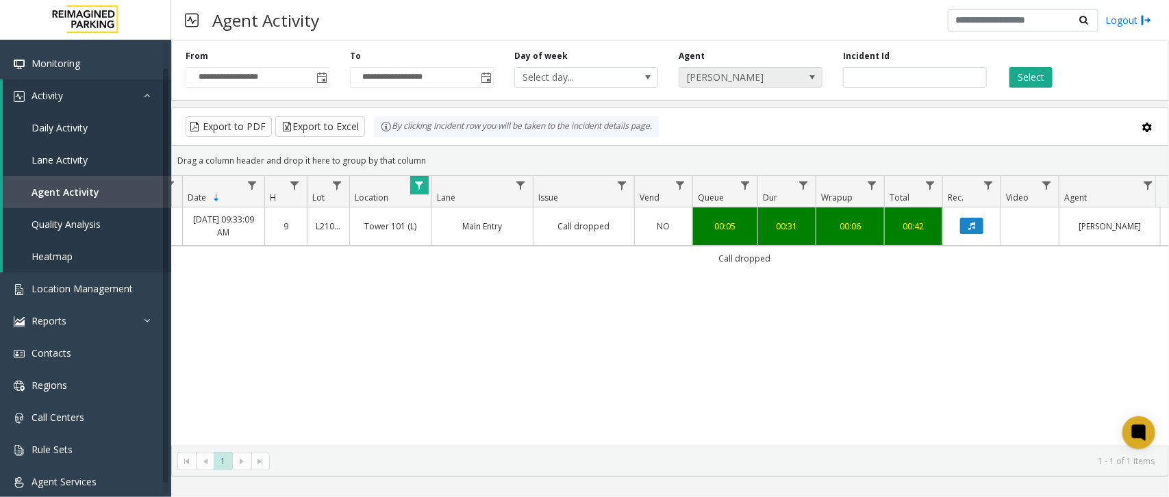
drag, startPoint x: 788, startPoint y: 92, endPoint x: 785, endPoint y: 74, distance: 18.8
click at [785, 74] on div "**********" at bounding box center [670, 68] width 998 height 65
click at [783, 67] on span "[PERSON_NAME]" at bounding box center [751, 77] width 144 height 21
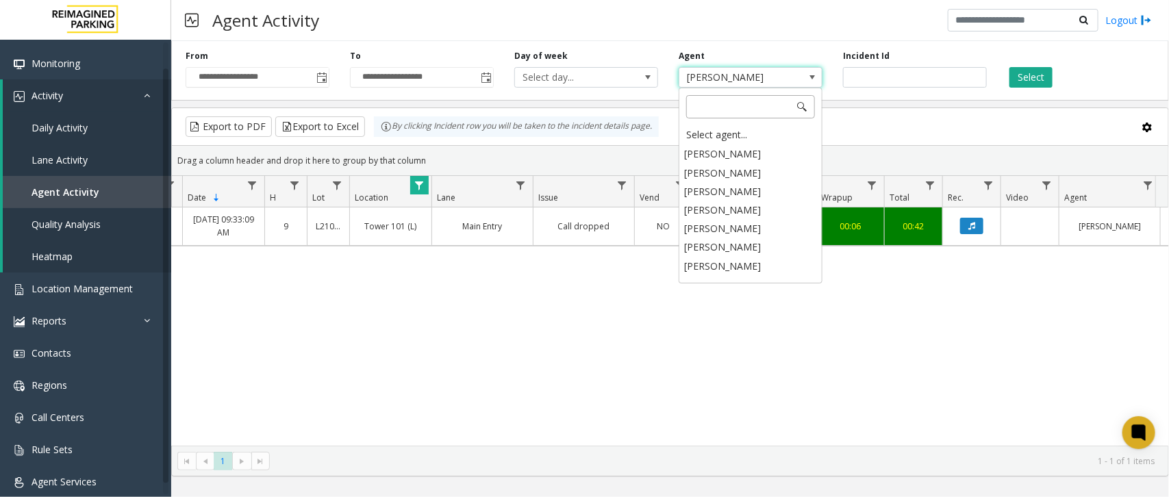
scroll to position [6623, 0]
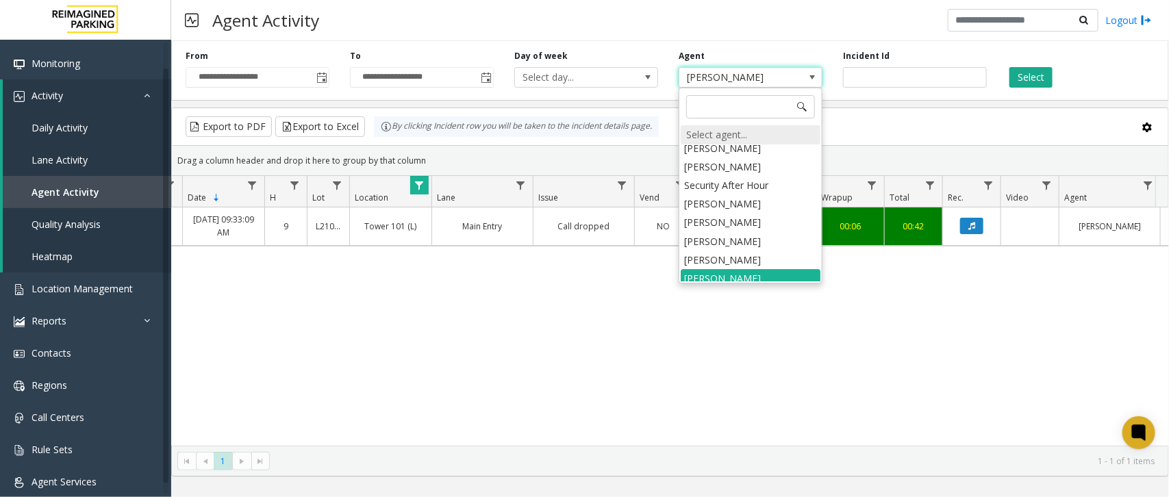
click at [750, 135] on div "Select agent..." at bounding box center [751, 134] width 140 height 19
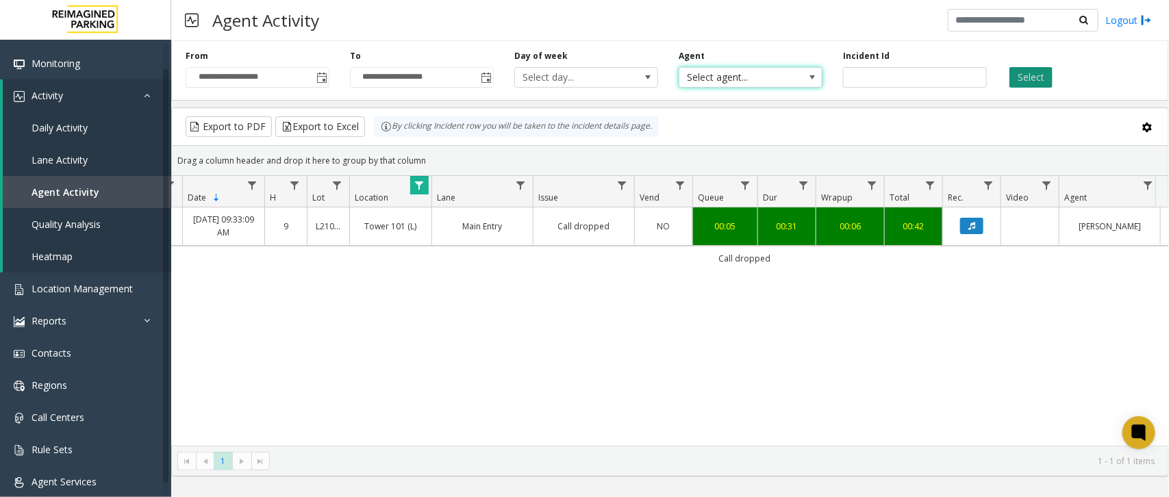
drag, startPoint x: 998, startPoint y: 84, endPoint x: 1020, endPoint y: 72, distance: 25.4
click at [1007, 79] on div "Select" at bounding box center [1079, 69] width 164 height 38
click at [1020, 72] on button "Select" at bounding box center [1030, 77] width 43 height 21
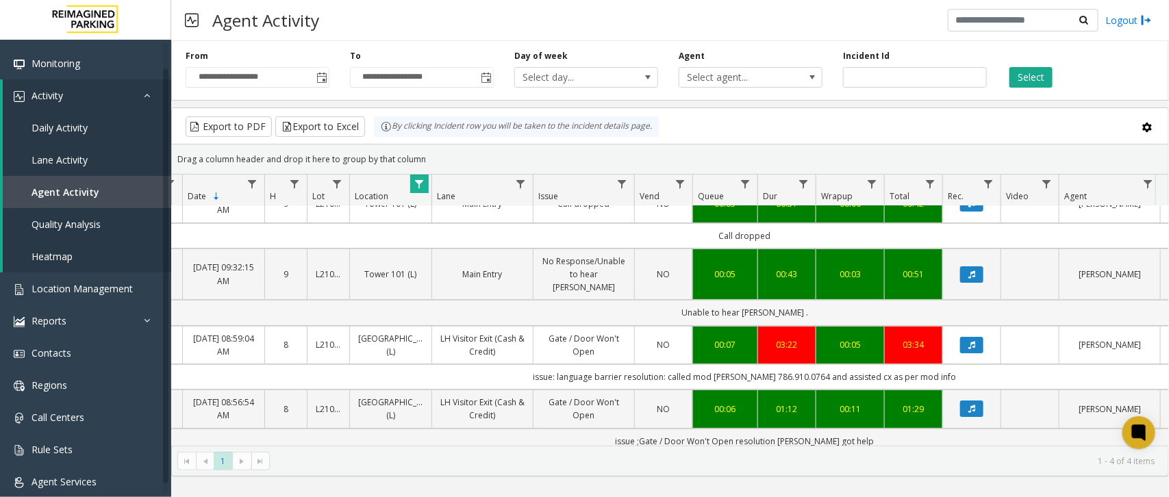
scroll to position [31, 66]
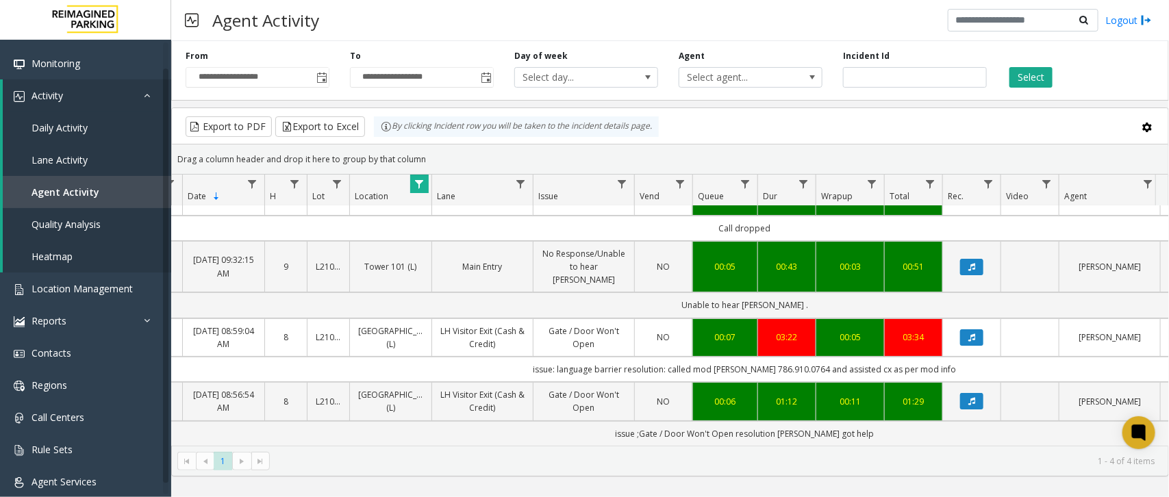
drag, startPoint x: 535, startPoint y: 357, endPoint x: 956, endPoint y: 366, distance: 420.5
click at [956, 366] on td "issue: language barrier resolution: called mod Melisa Trujillo 786.910.0764 and…" at bounding box center [744, 369] width 1235 height 25
click at [966, 357] on td "issue: language barrier resolution: called mod Melisa Trujillo 786.910.0764 and…" at bounding box center [744, 369] width 1235 height 25
drag, startPoint x: 962, startPoint y: 353, endPoint x: 552, endPoint y: 367, distance: 410.4
click at [545, 333] on tbody "4076820 Sep 13, 2025 09:33:09 AM 9 L21033800 Tower 101 (L) Main Entry Call drop…" at bounding box center [733, 311] width 1256 height 268
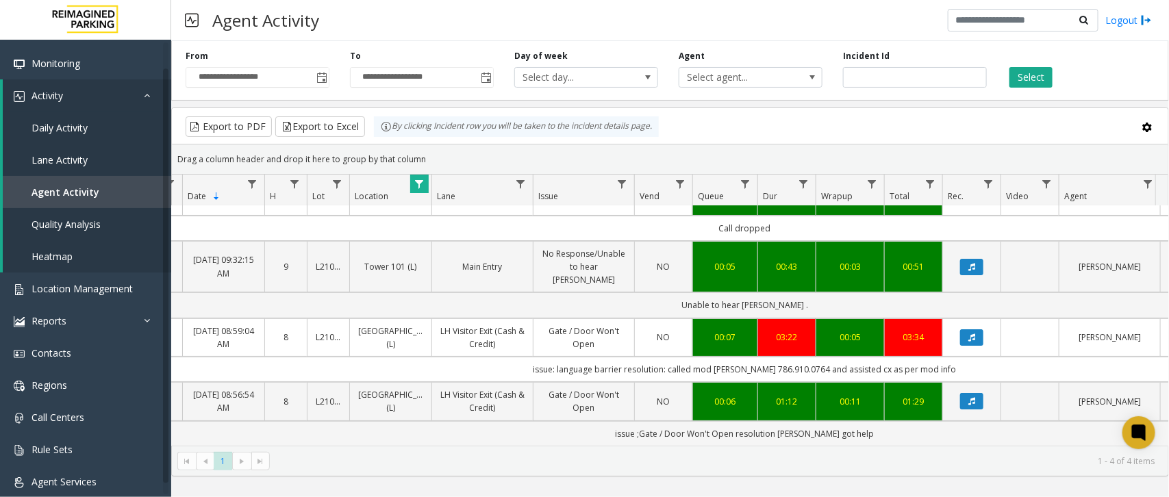
click at [527, 358] on td "issue: language barrier resolution: called mod Melisa Trujillo 786.910.0764 and…" at bounding box center [744, 369] width 1235 height 25
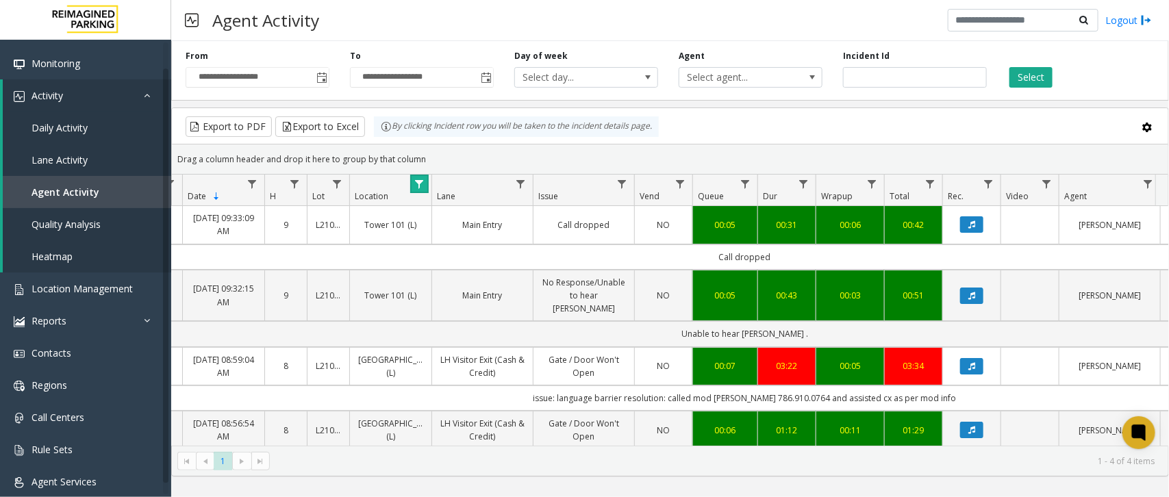
click at [421, 178] on link "Data table" at bounding box center [419, 184] width 18 height 18
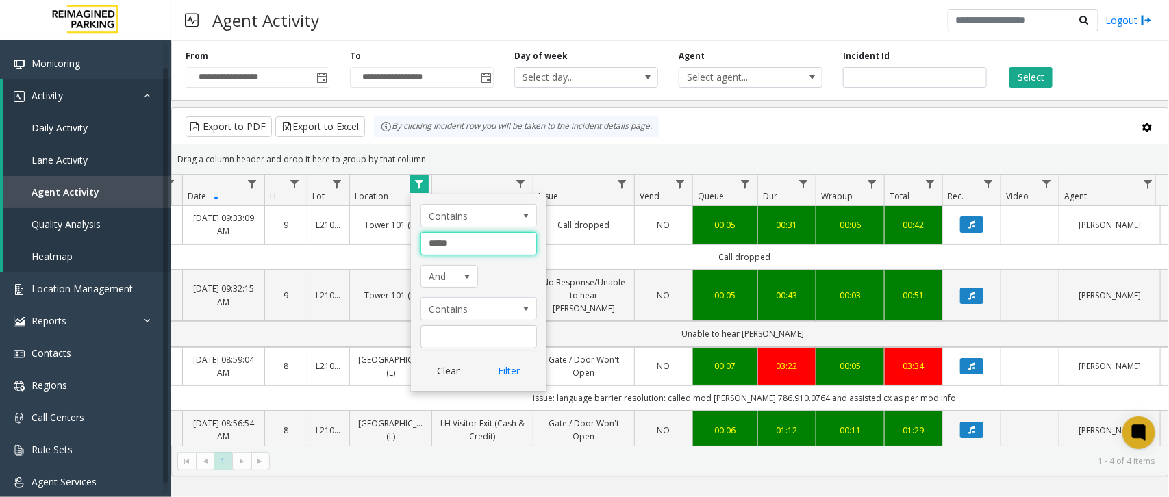
drag, startPoint x: 470, startPoint y: 238, endPoint x: 406, endPoint y: 236, distance: 63.7
click at [406, 236] on app-root "**********" at bounding box center [584, 248] width 1169 height 497
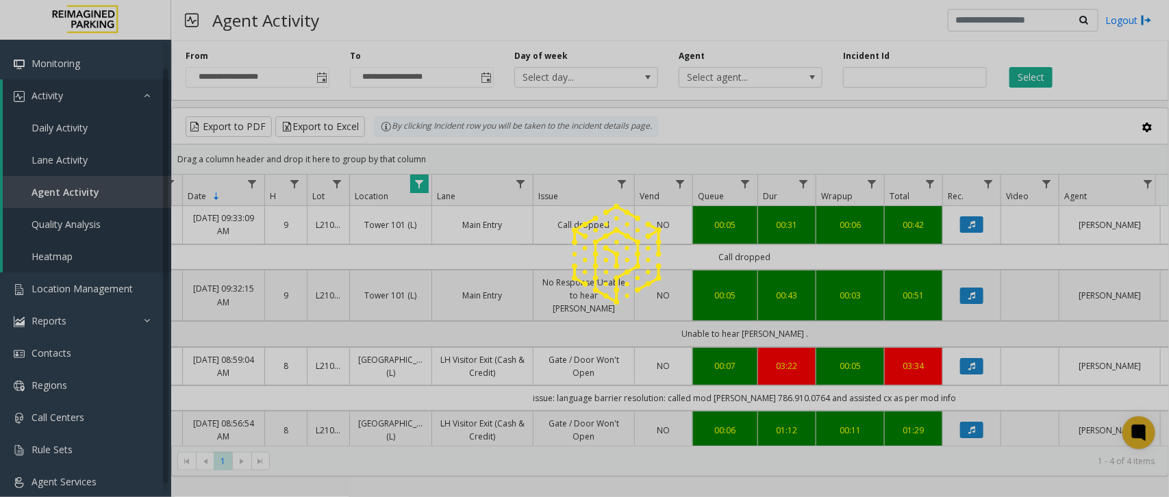
click at [421, 187] on div at bounding box center [584, 248] width 1169 height 497
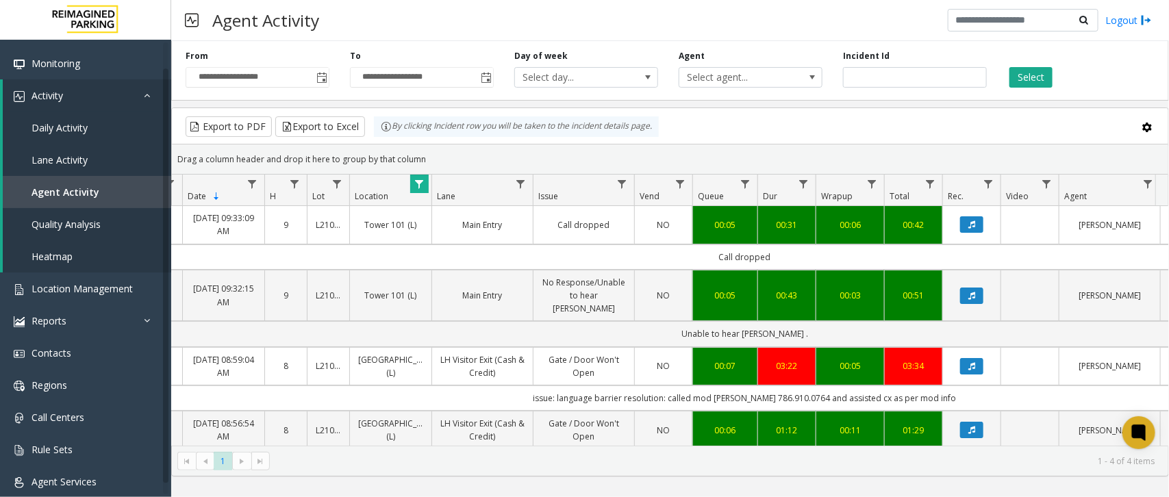
click at [422, 183] on span "Data table" at bounding box center [419, 184] width 11 height 11
click at [418, 196] on th "Location" at bounding box center [390, 190] width 82 height 31
click at [419, 183] on span "Data table" at bounding box center [419, 184] width 11 height 11
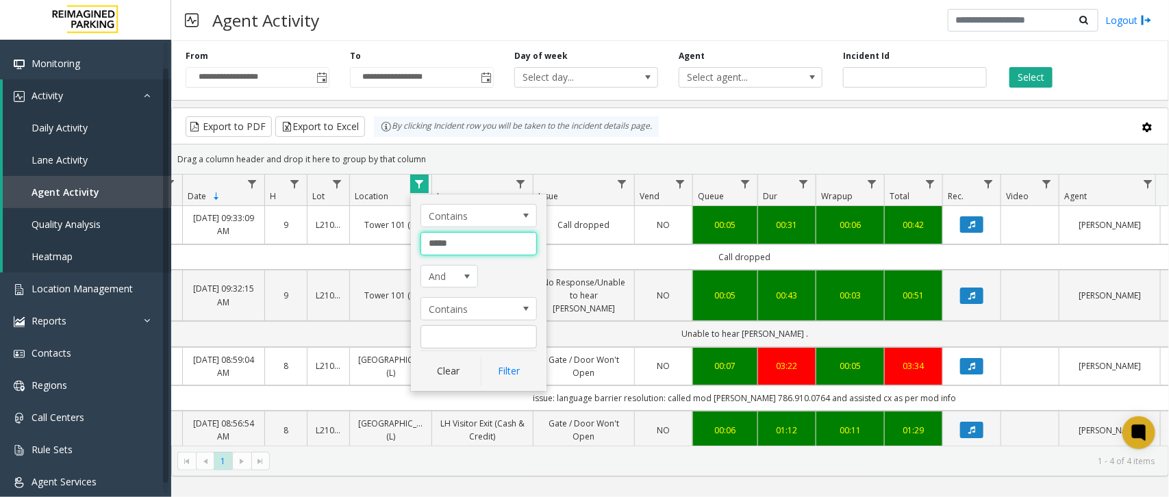
drag, startPoint x: 461, startPoint y: 243, endPoint x: 381, endPoint y: 233, distance: 80.7
click at [381, 233] on app-root "**********" at bounding box center [584, 248] width 1169 height 497
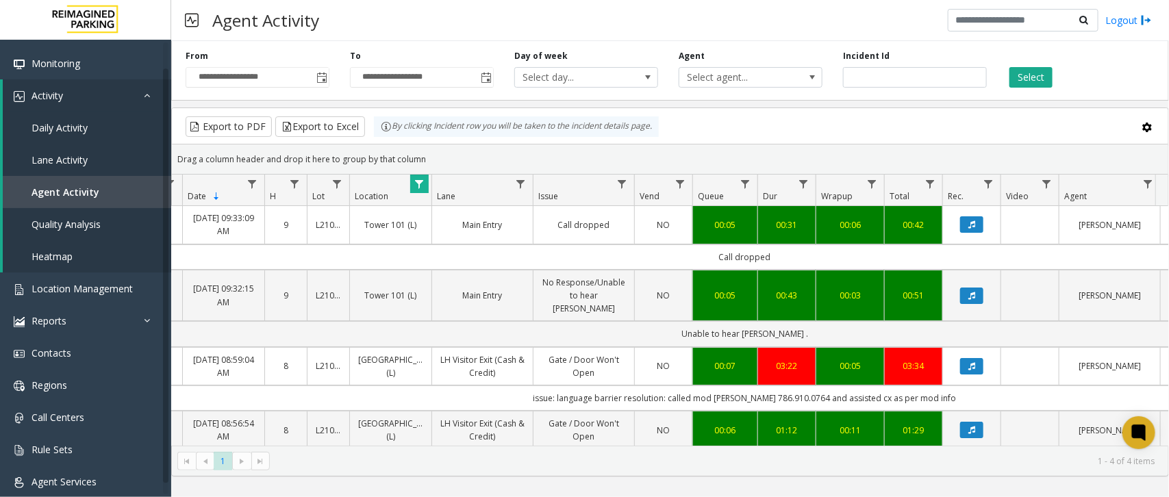
click at [416, 182] on span "Data table" at bounding box center [419, 184] width 11 height 11
click at [420, 182] on span "Data table" at bounding box center [419, 184] width 11 height 11
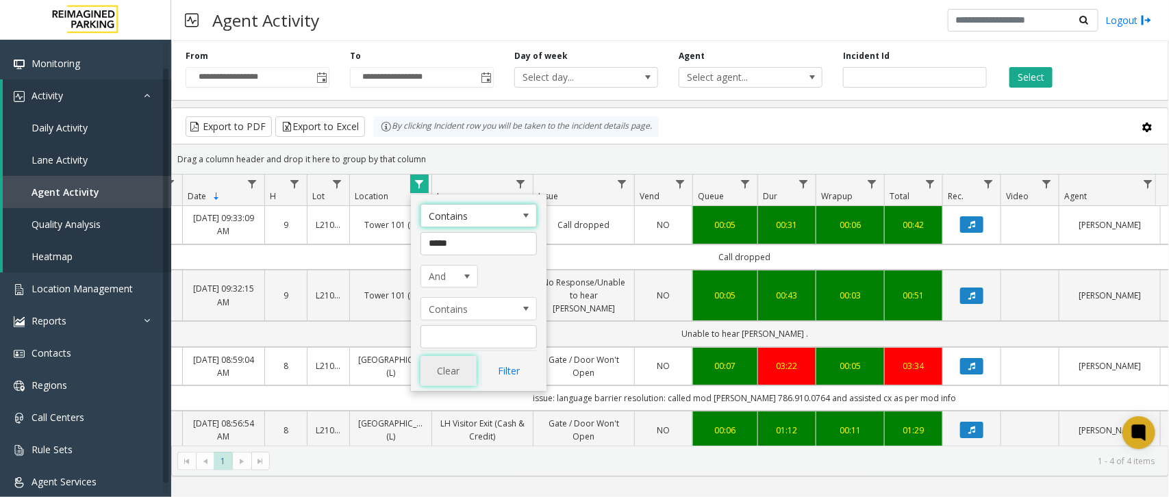
click at [446, 375] on button "Clear" at bounding box center [448, 371] width 56 height 30
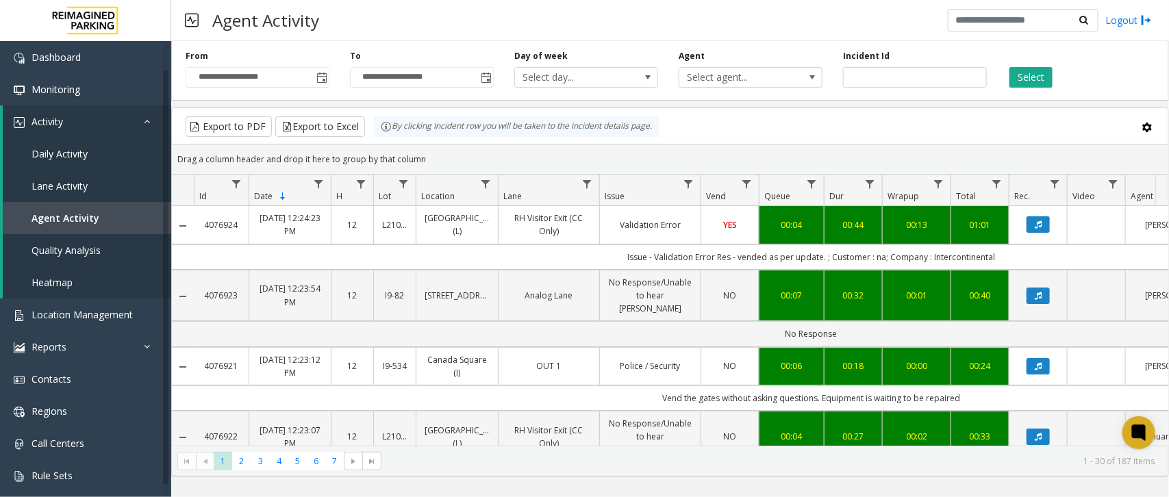
scroll to position [0, 66]
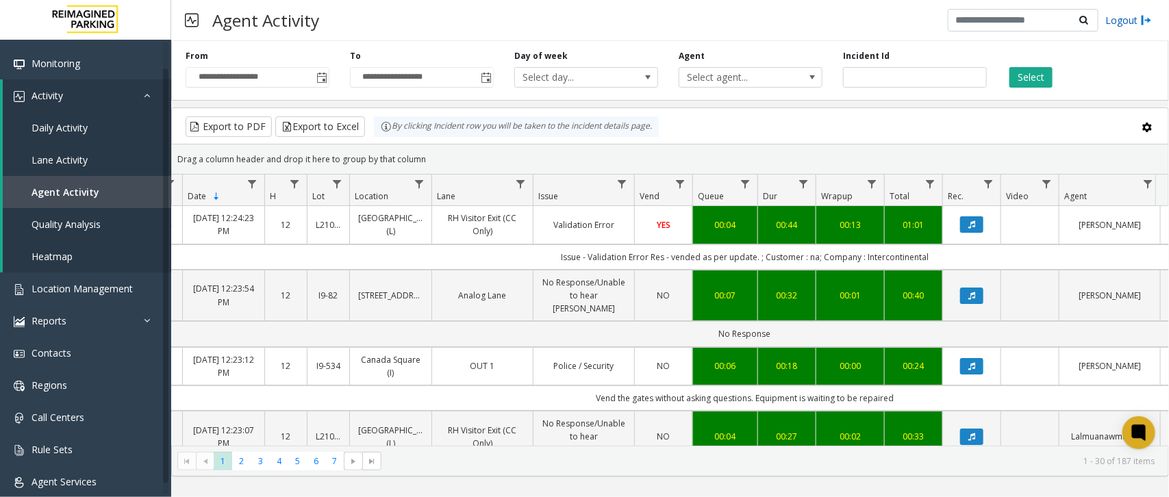
drag, startPoint x: 0, startPoint y: 0, endPoint x: 1124, endPoint y: 25, distance: 1124.5
click at [1124, 25] on link "Logout" at bounding box center [1128, 20] width 47 height 14
